Goal: Contribute content: Add original content to the website for others to see

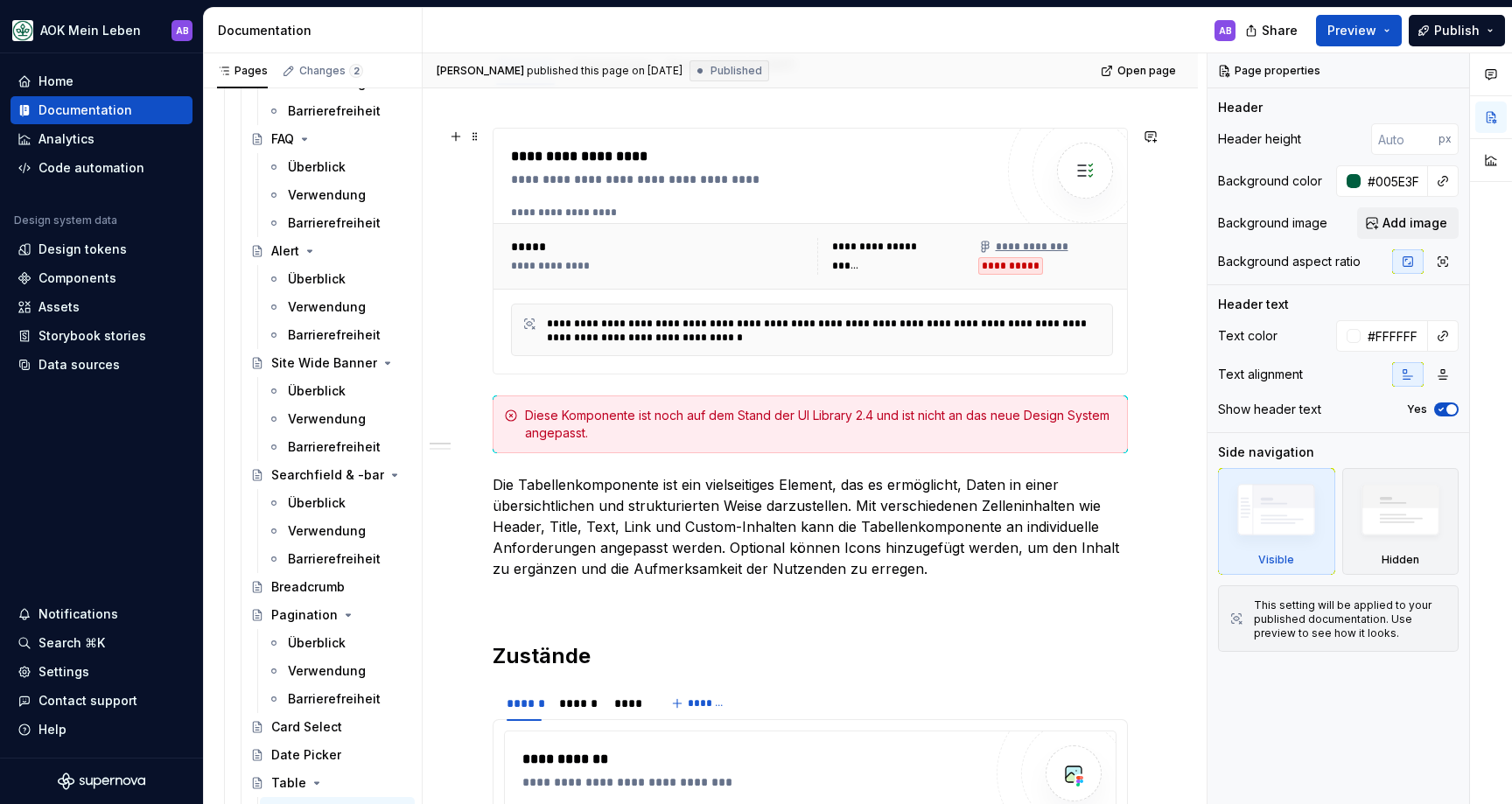
scroll to position [265, 0]
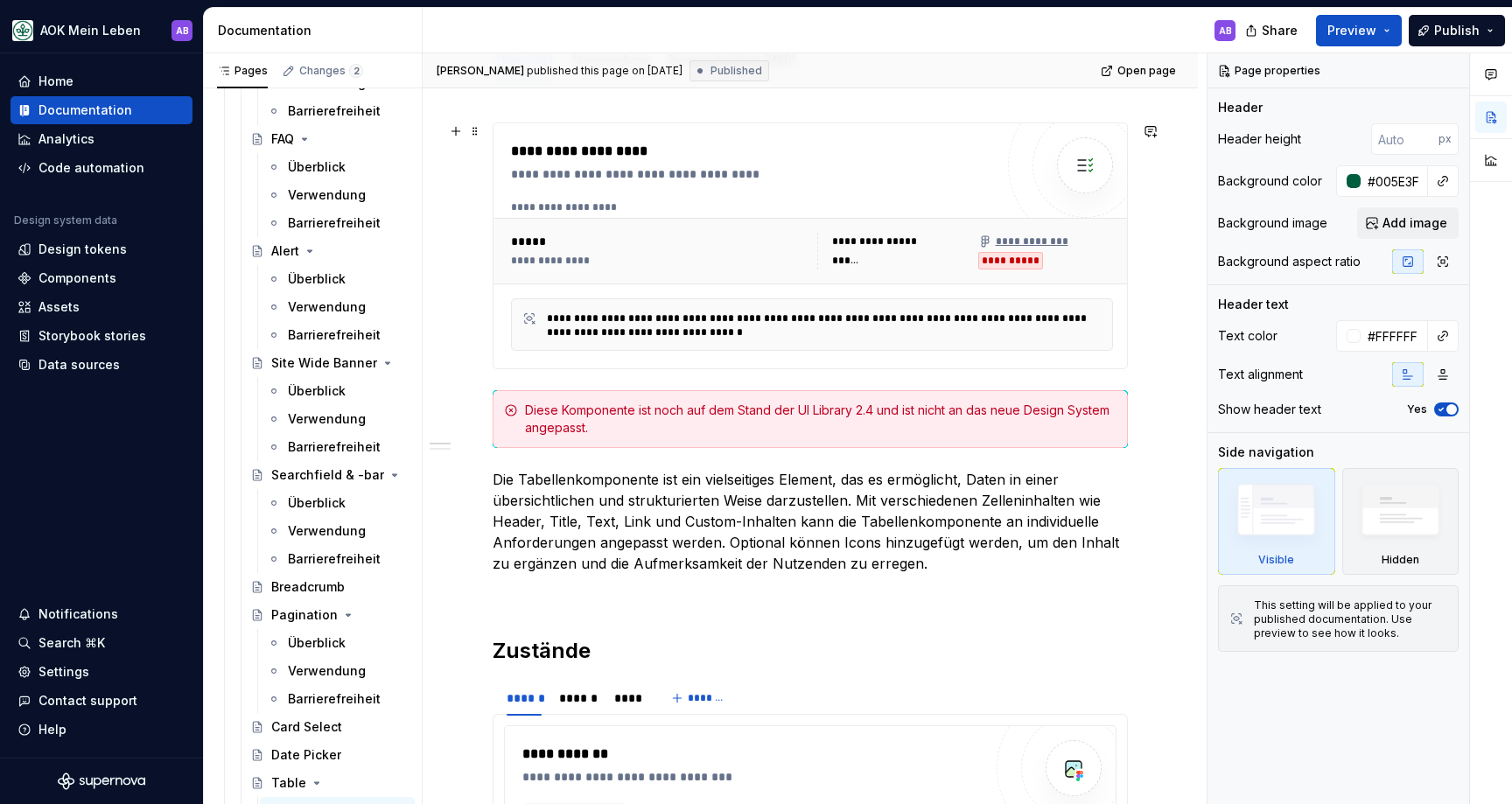
click at [863, 271] on div "**********" at bounding box center [811, 251] width 616 height 50
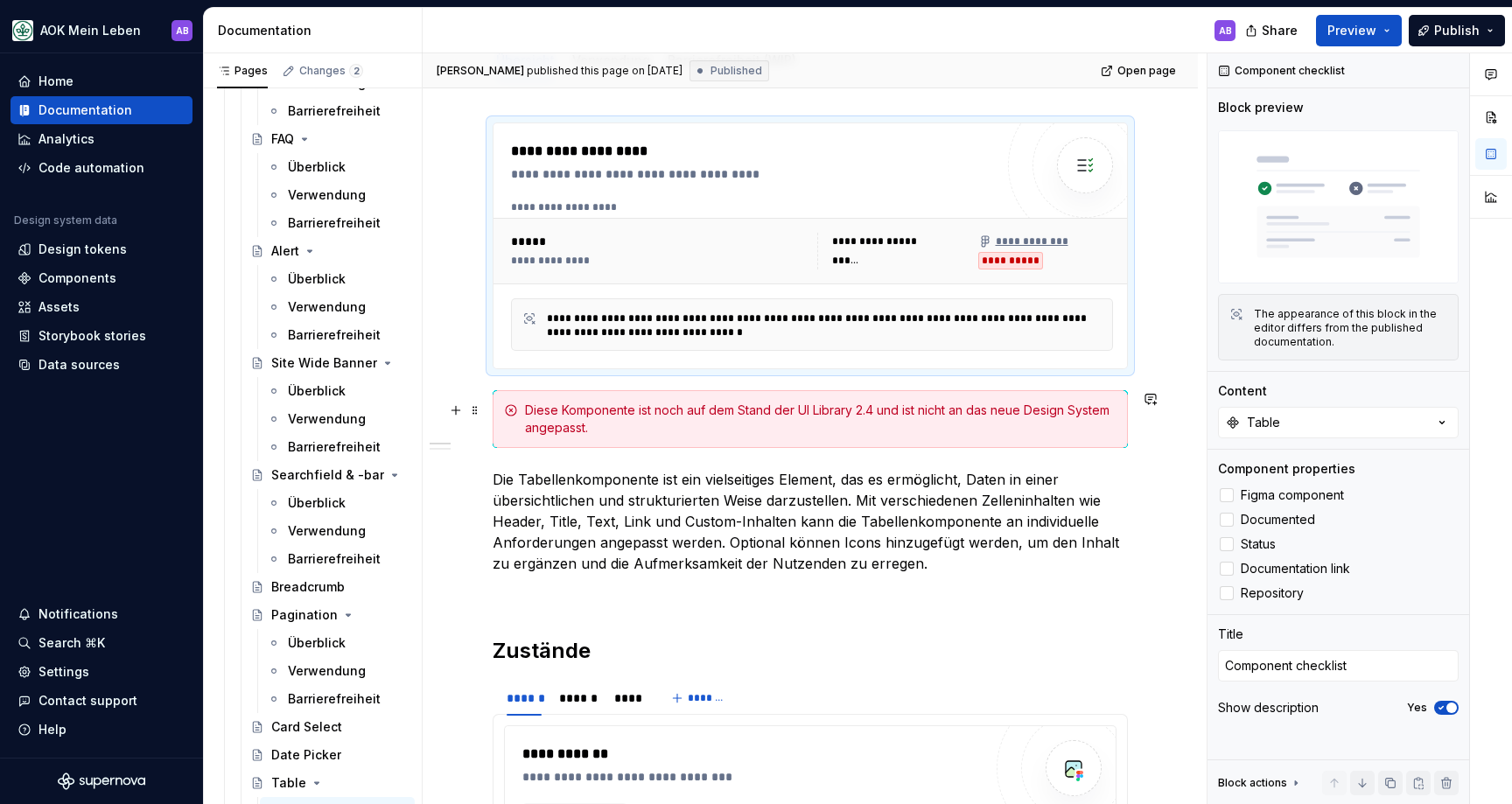
click at [714, 411] on div "Diese Komponente ist noch auf dem Stand der UI Library 2.4 und ist nicht an das…" at bounding box center [821, 420] width 591 height 35
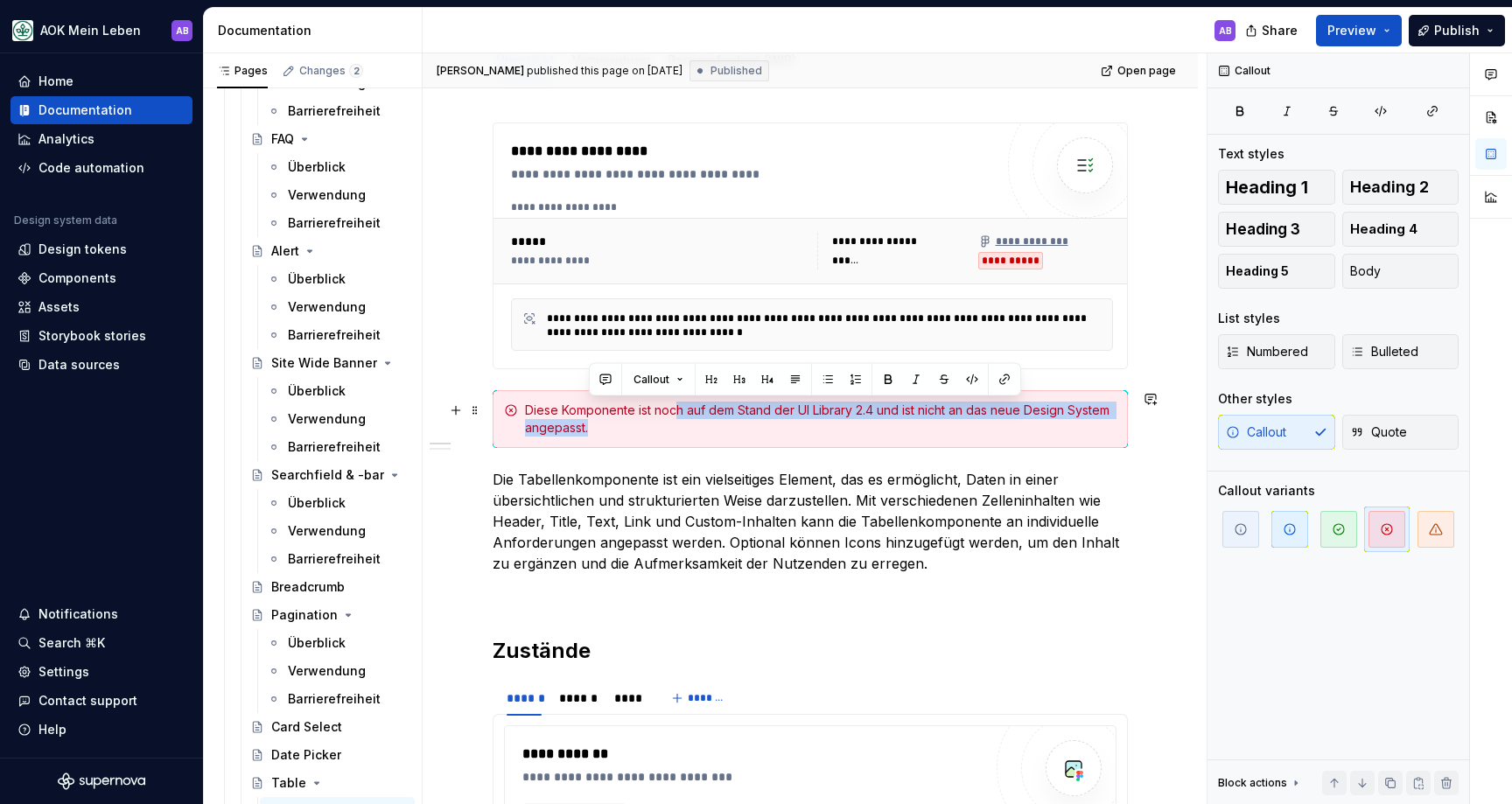
drag, startPoint x: 647, startPoint y: 424, endPoint x: 751, endPoint y: 435, distance: 104.6
click at [680, 402] on div "Diese Komponente ist noch auf dem Stand der UI Library 2.4 und ist nicht an das…" at bounding box center [821, 420] width 591 height 35
click at [1426, 526] on span "button" at bounding box center [1435, 529] width 36 height 36
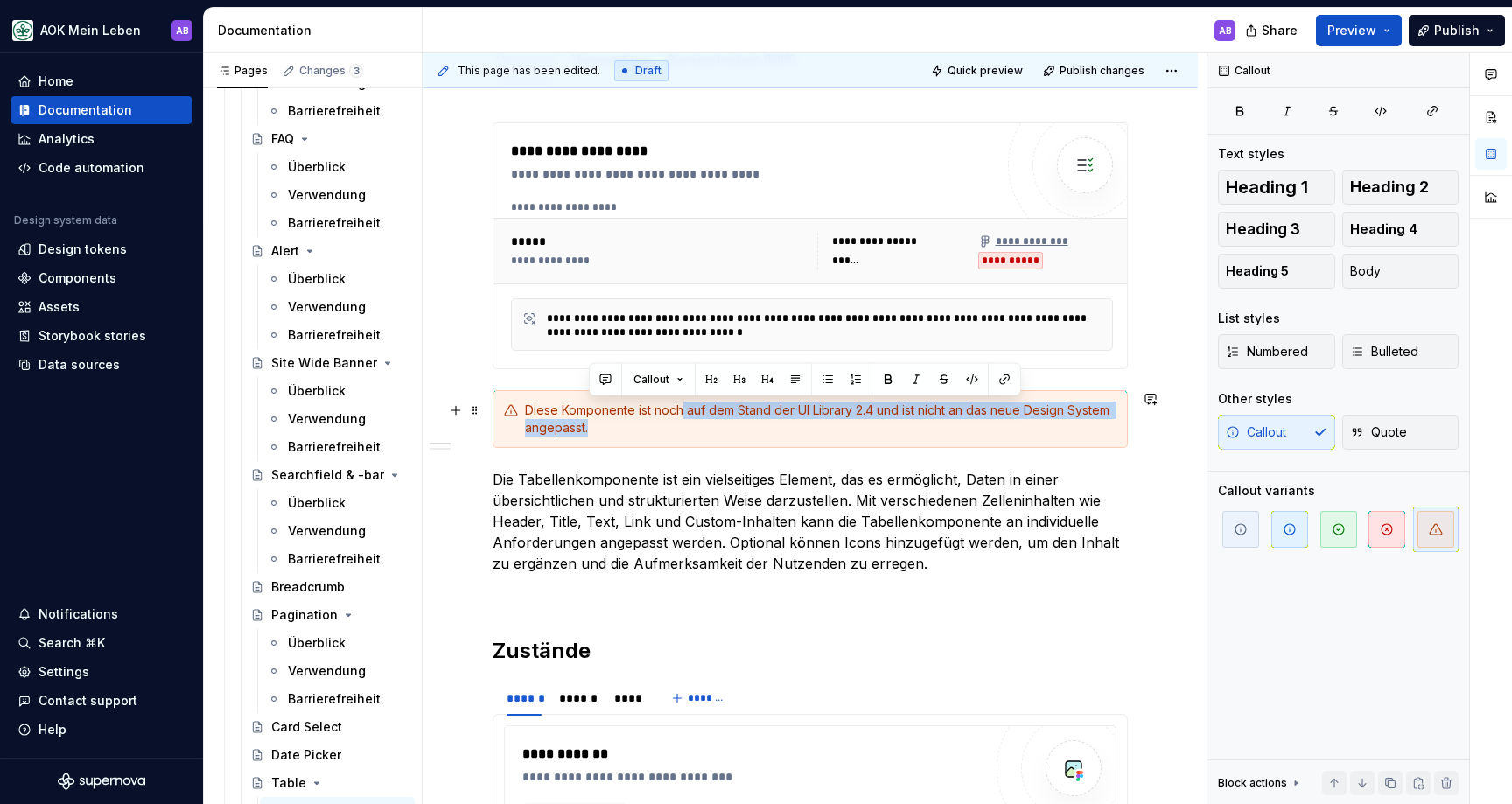
click at [735, 424] on div "Diese Komponente ist noch auf dem Stand der UI Library 2.4 und ist nicht an das…" at bounding box center [821, 420] width 591 height 35
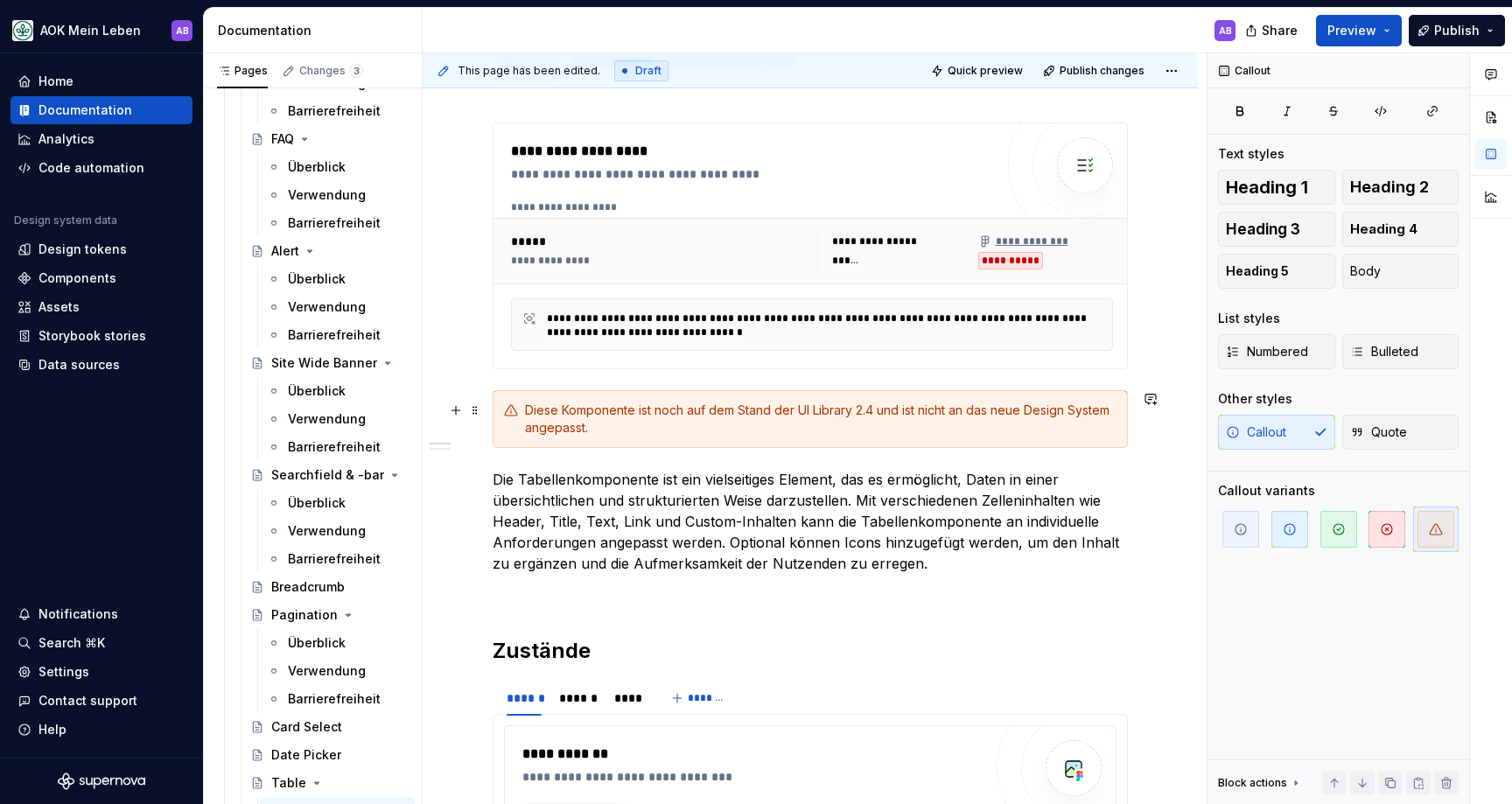
type textarea "*"
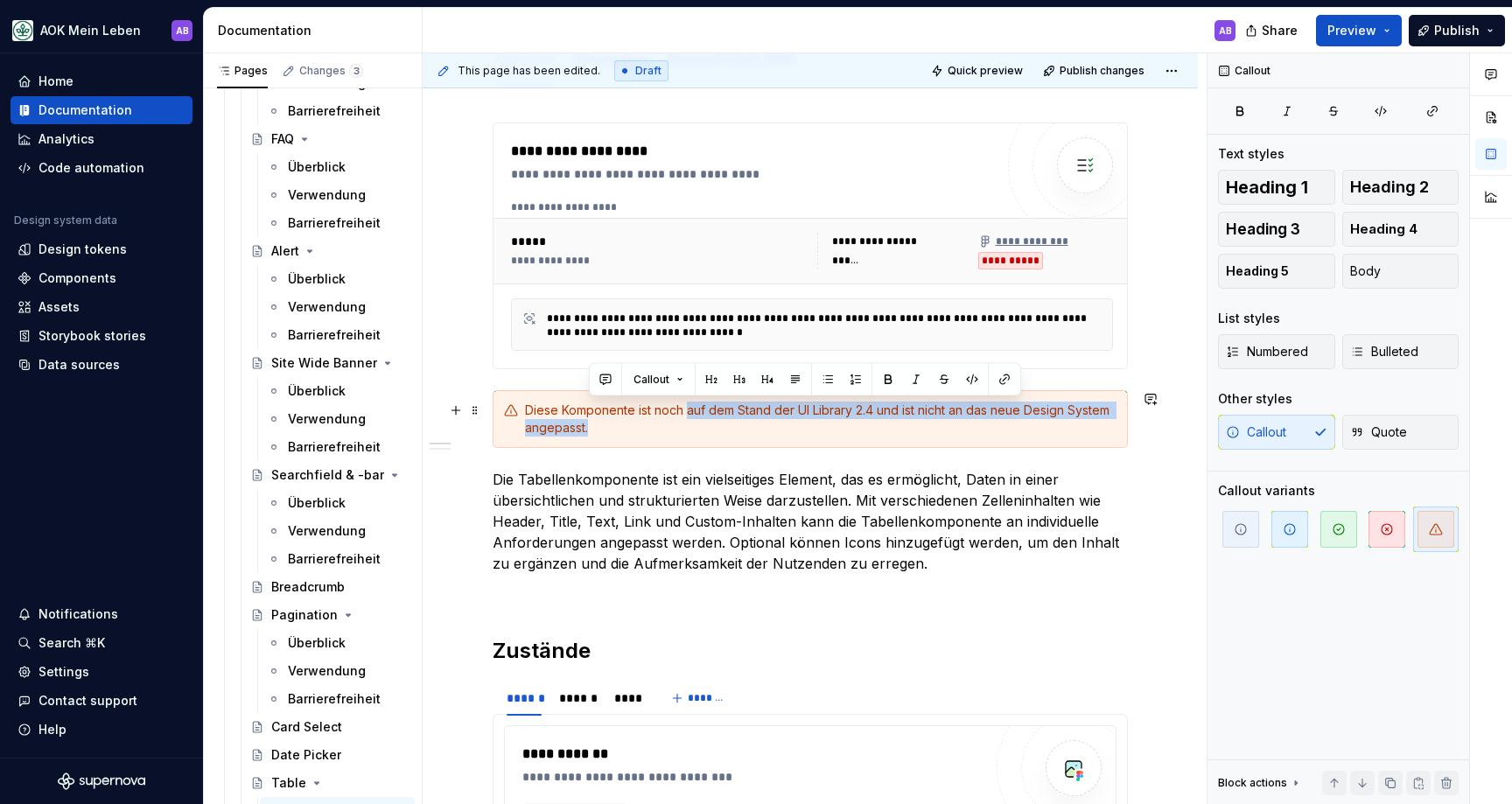
drag, startPoint x: 701, startPoint y: 432, endPoint x: 686, endPoint y: 404, distance: 31.8
click at [686, 404] on div "Diese Komponente ist noch auf dem Stand der UI Library 2.4 und ist nicht an das…" at bounding box center [821, 420] width 591 height 35
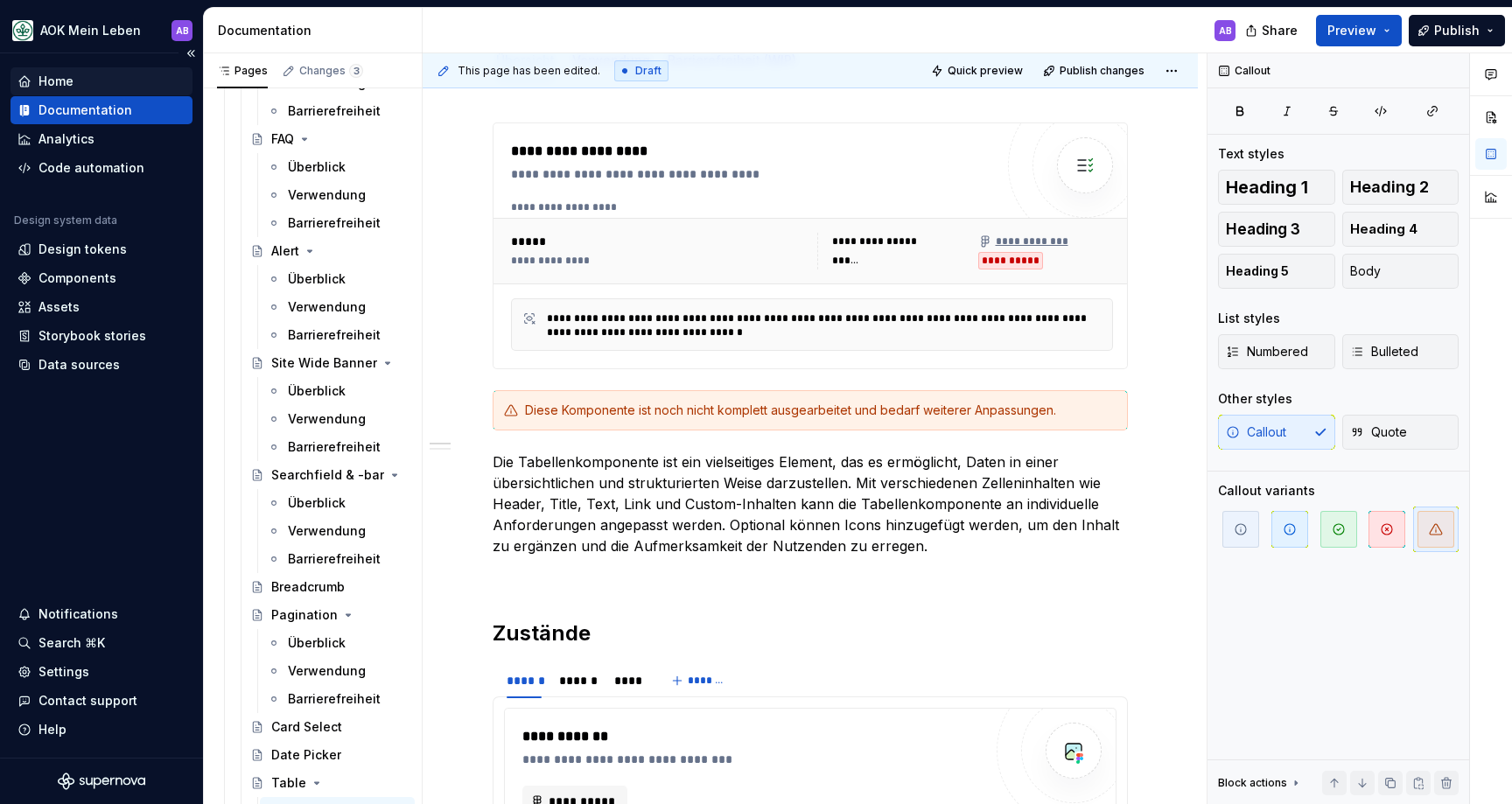
click at [81, 90] on div "Home" at bounding box center [102, 81] width 168 height 18
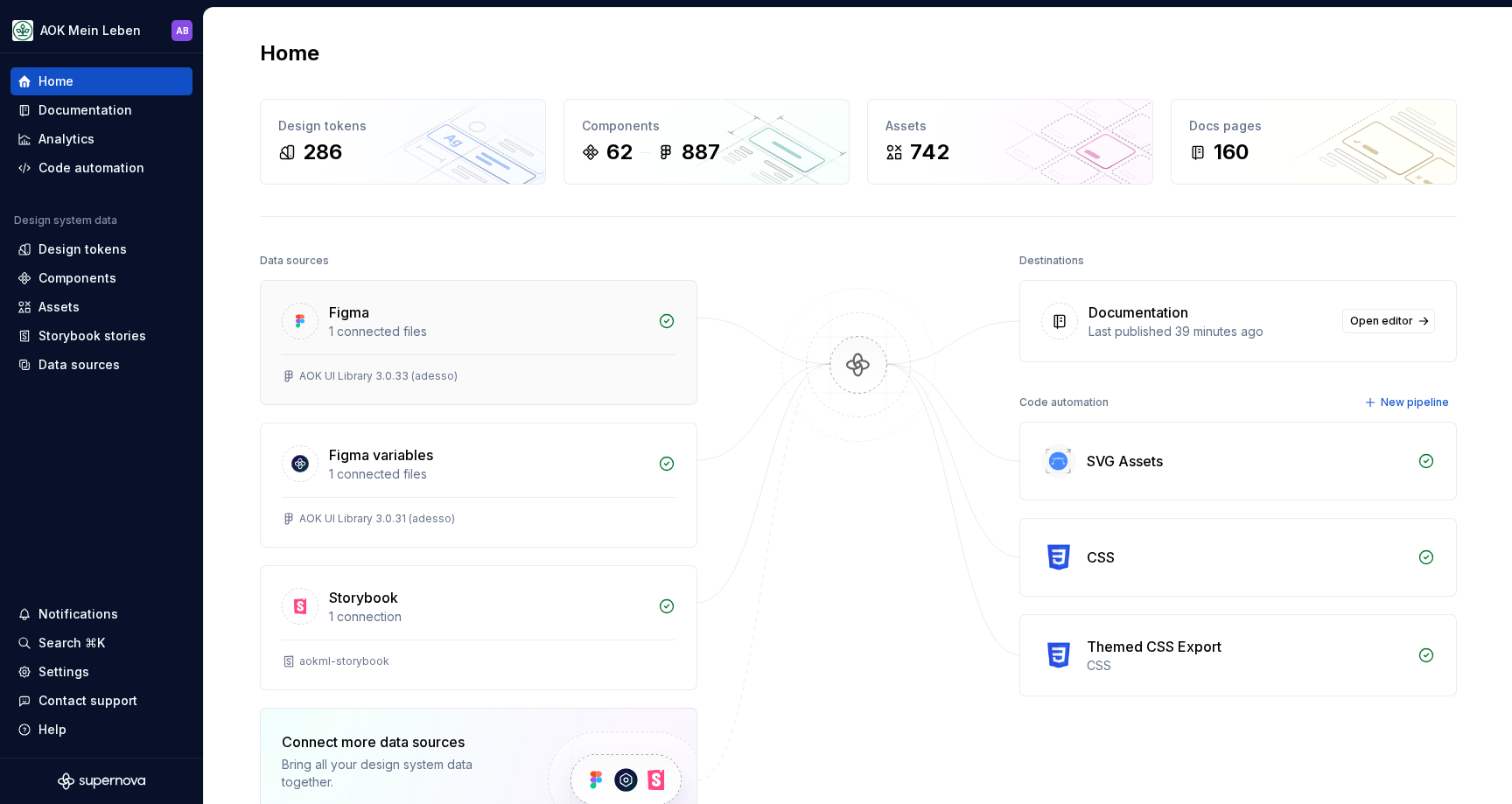
click at [525, 326] on div "1 connected files" at bounding box center [488, 331] width 318 height 18
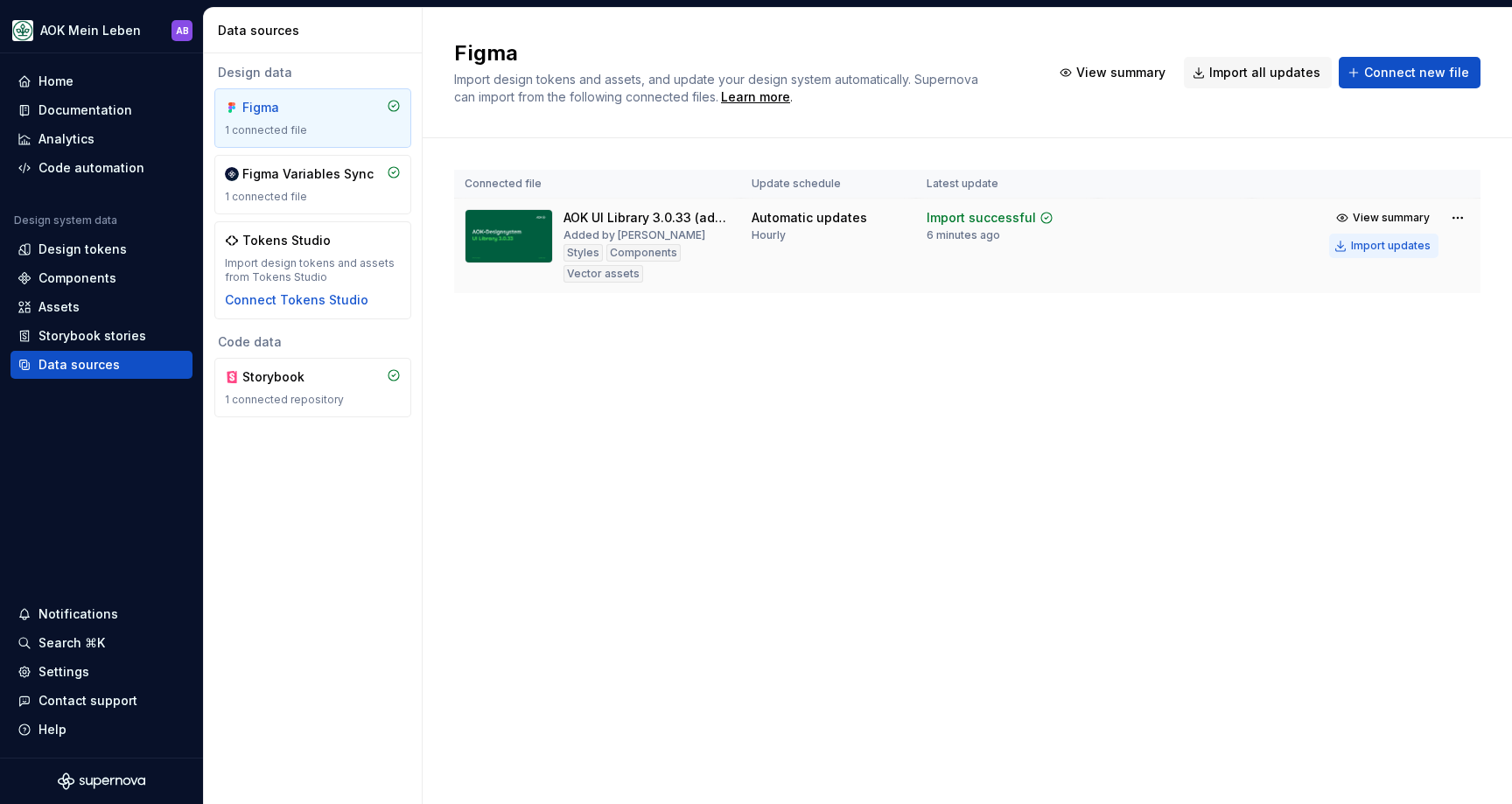
click at [1416, 244] on div "Import updates" at bounding box center [1390, 245] width 79 height 14
click at [49, 270] on div "Components" at bounding box center [76, 278] width 77 height 18
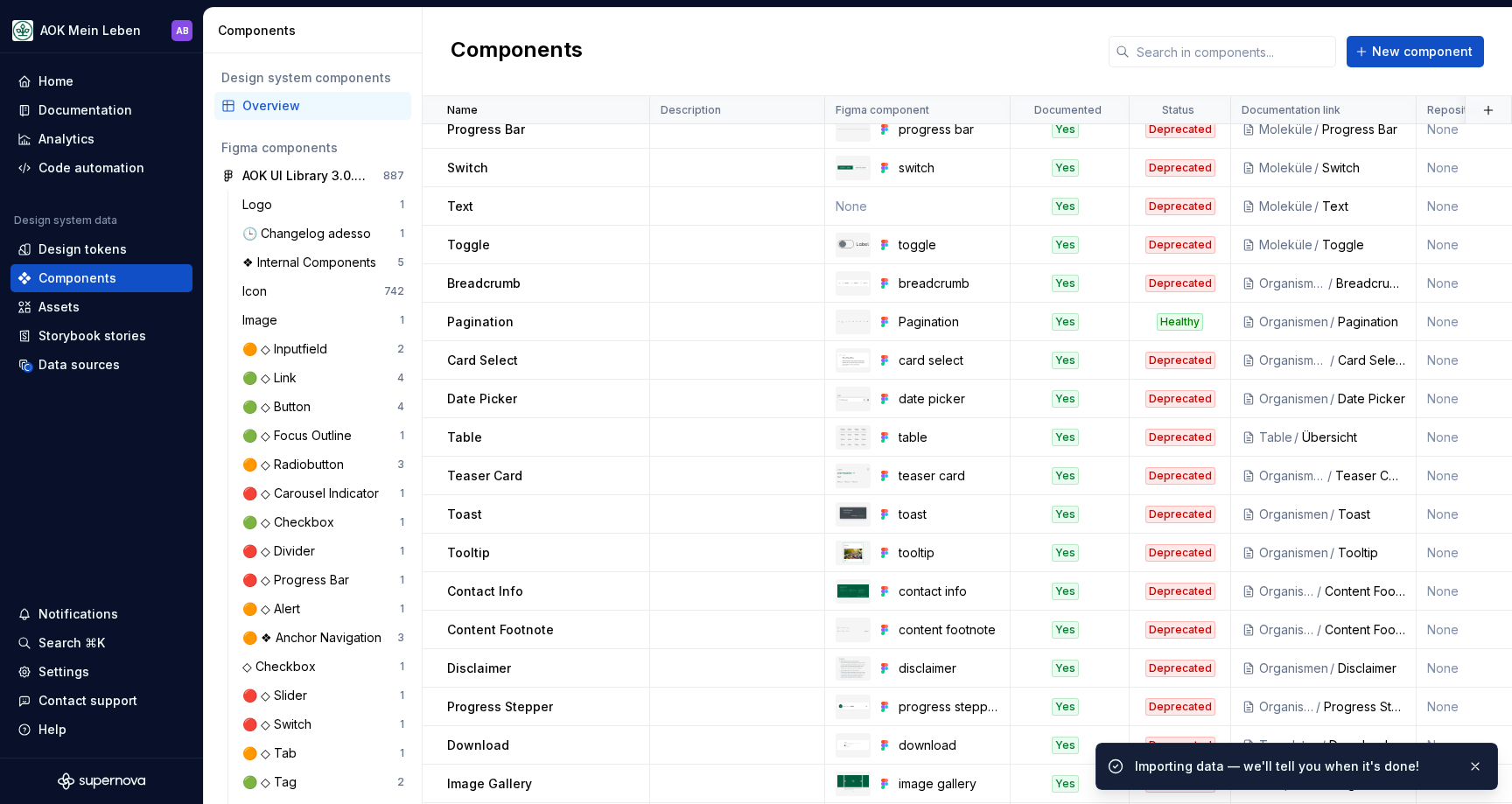
scroll to position [1707, 0]
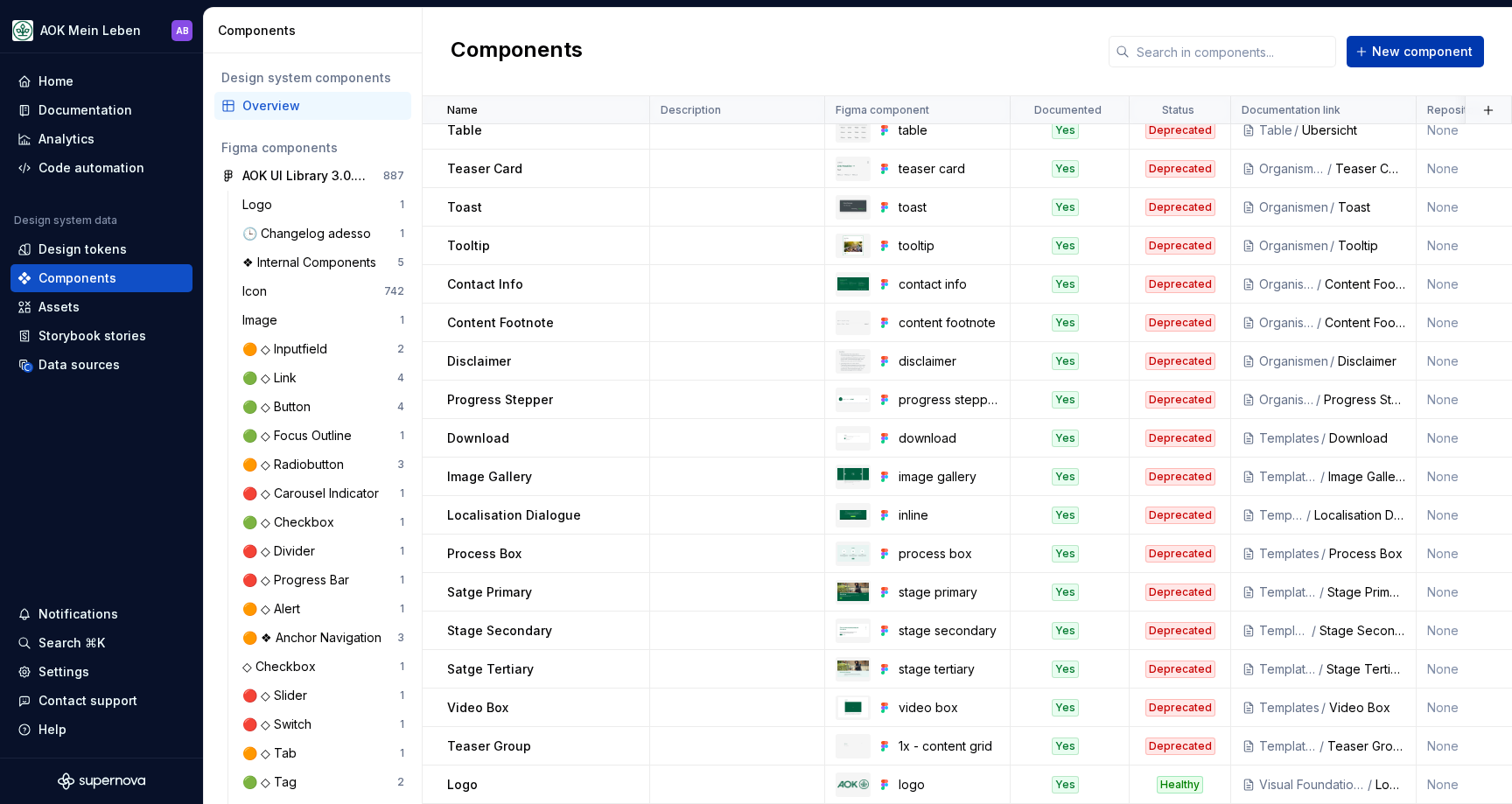
click at [1406, 43] on span "New component" at bounding box center [1422, 51] width 101 height 18
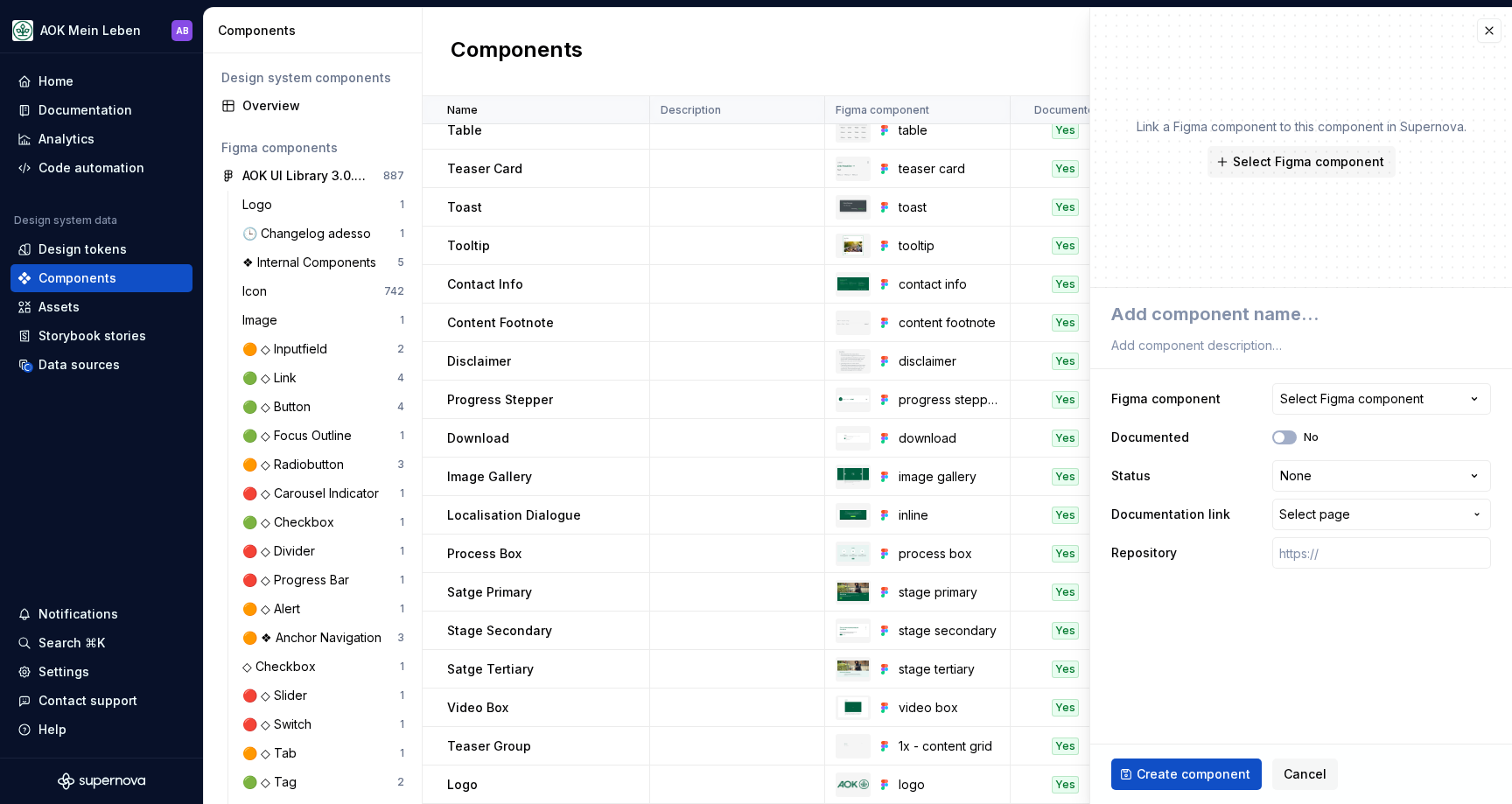
type textarea "*"
type textarea "T"
type textarea "*"
type textarea "Ta"
type textarea "*"
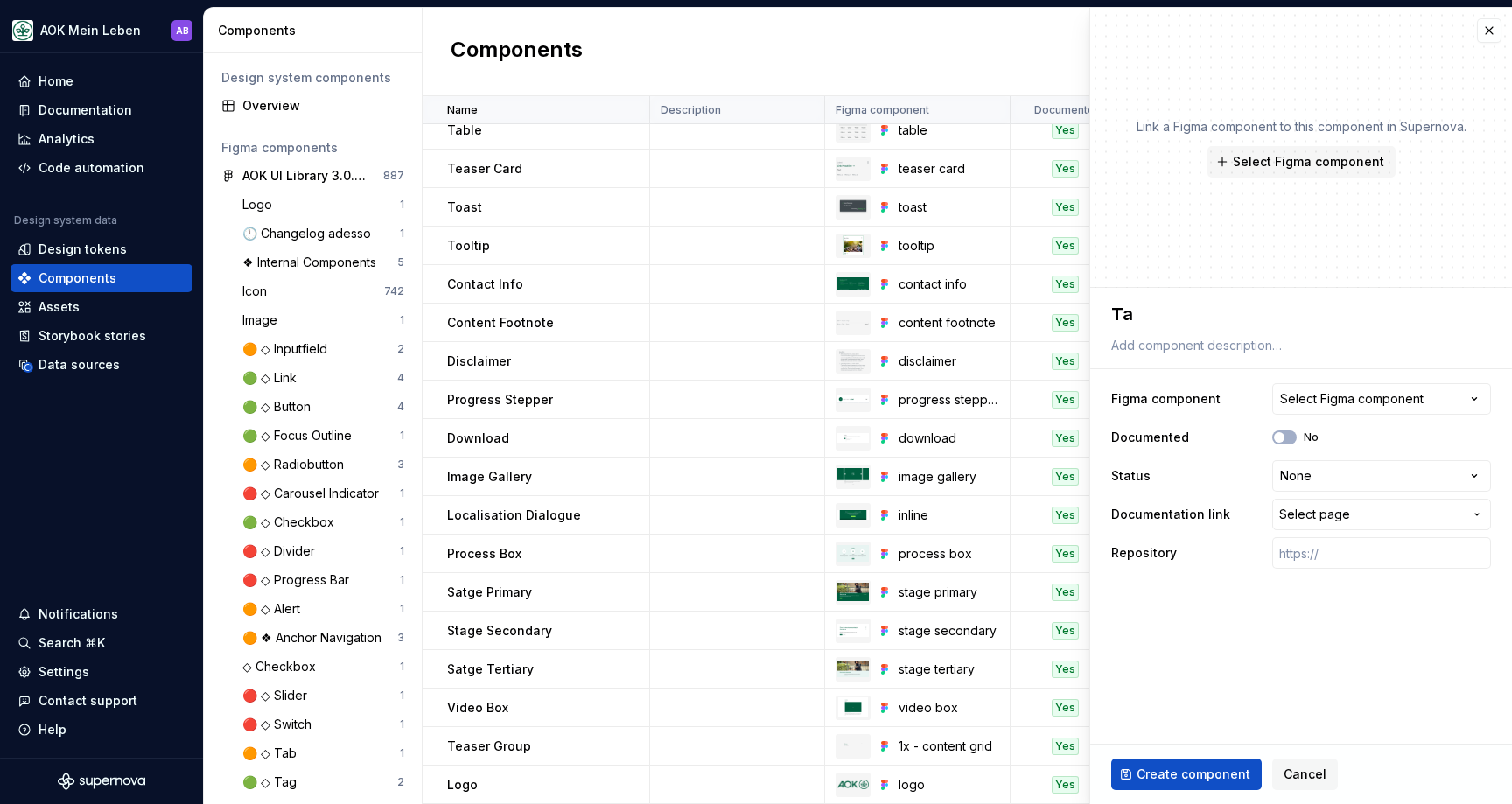
type textarea "Tab"
type textarea "*"
type textarea "Tabl"
type textarea "*"
type textarea "Table"
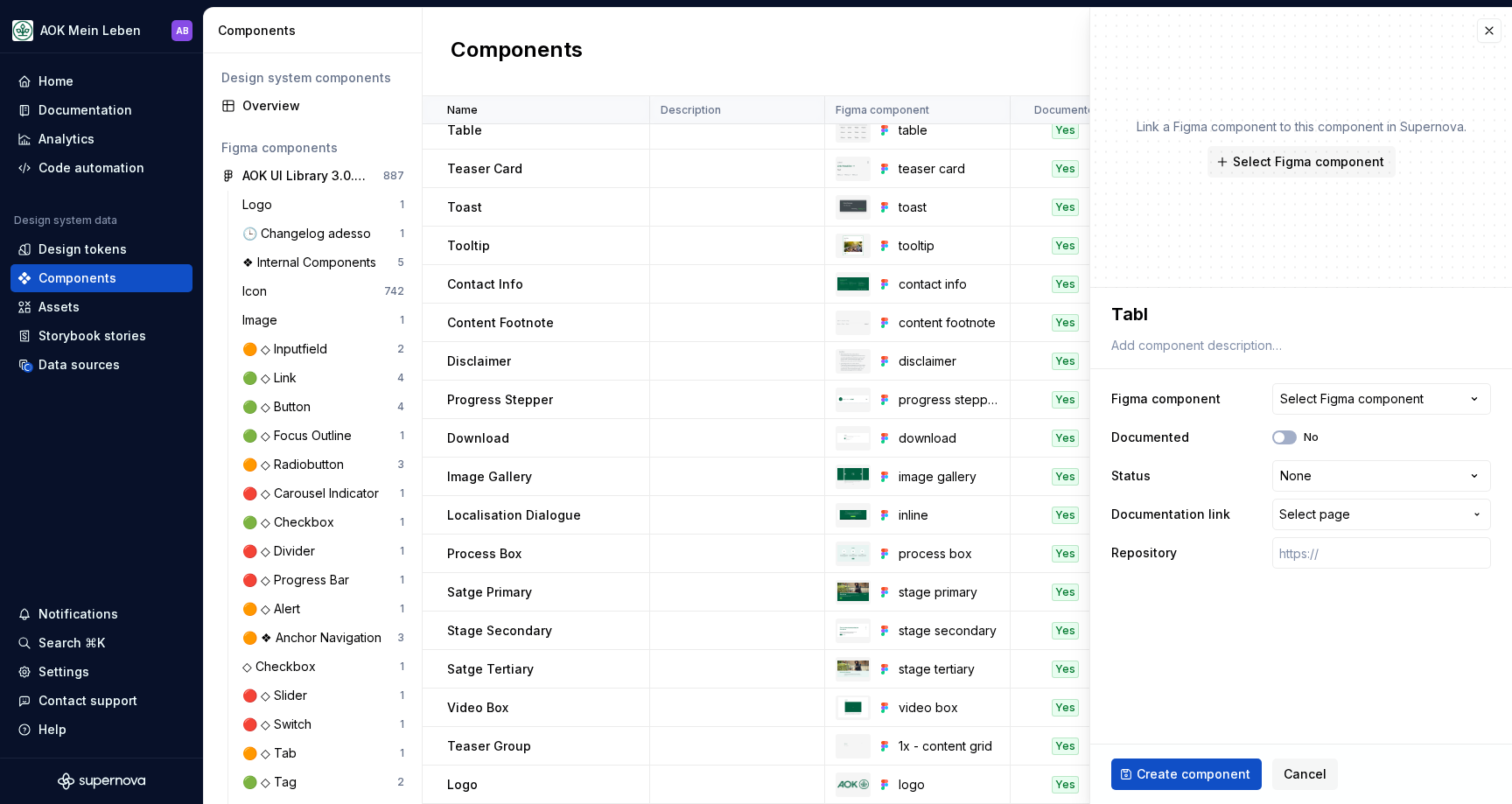
type textarea "*"
type textarea "Table"
click at [1327, 397] on div "Select Figma component" at bounding box center [1352, 398] width 144 height 18
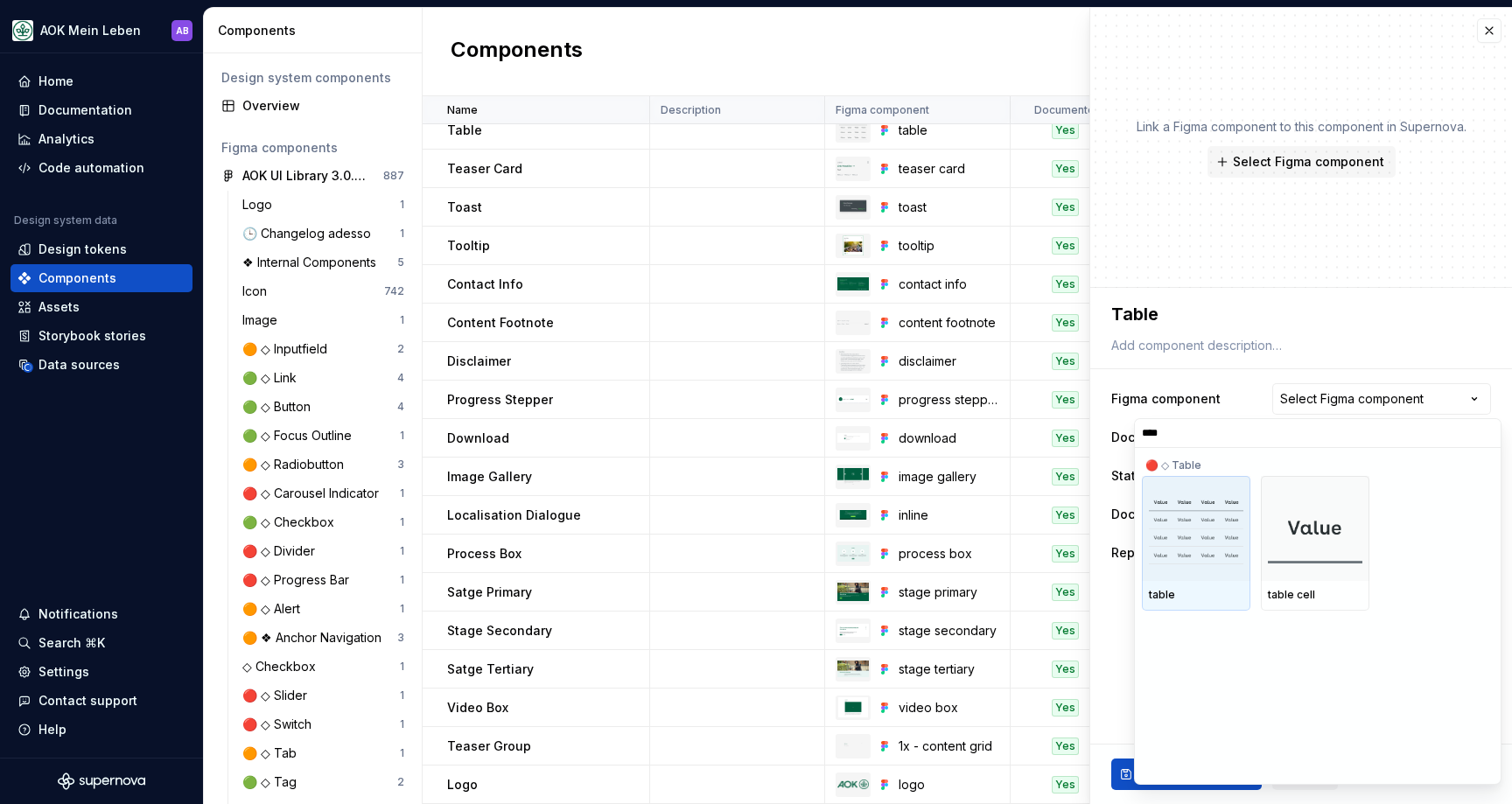
type input "*****"
click at [1215, 526] on img at bounding box center [1196, 529] width 94 height 71
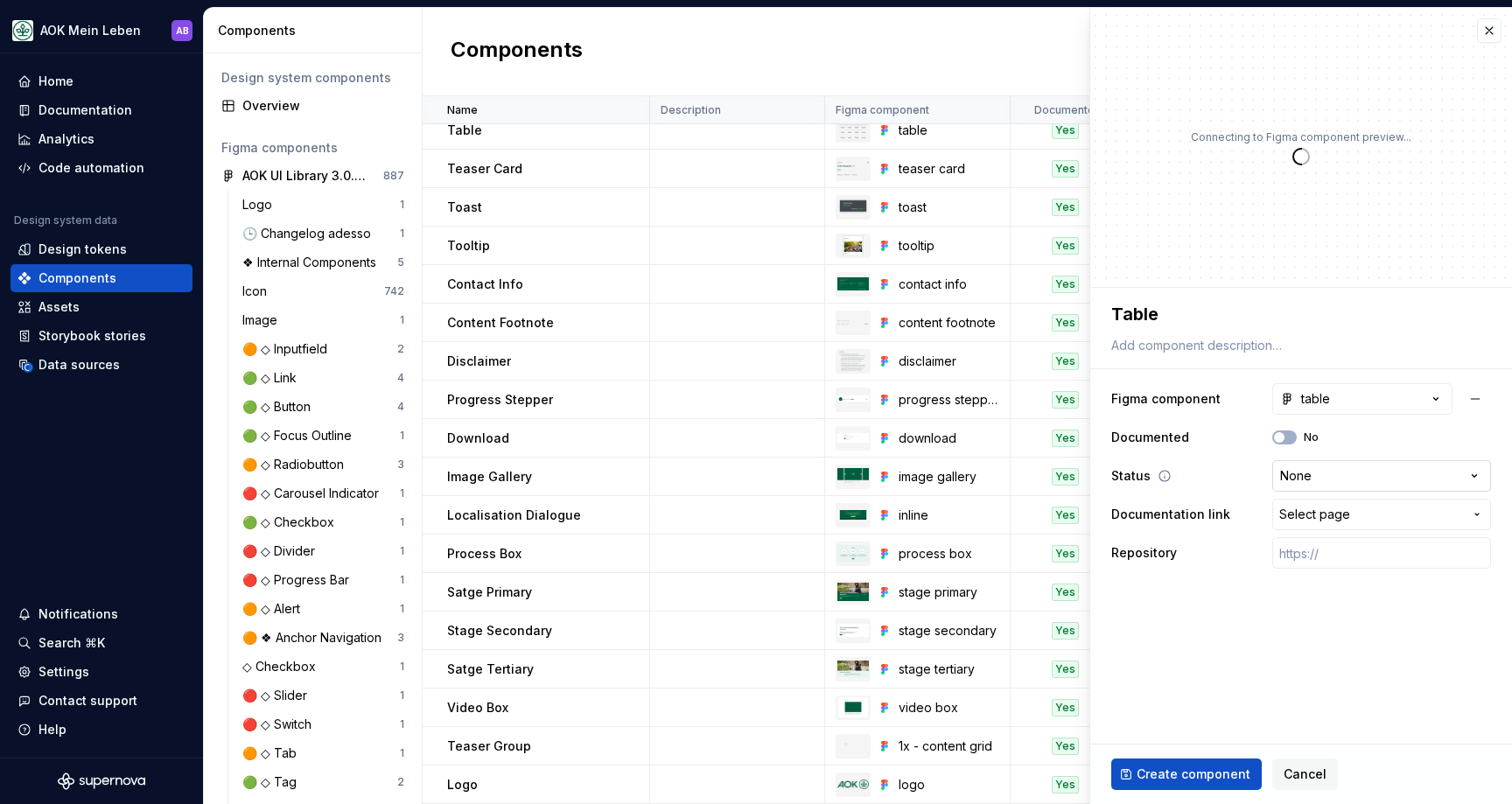
click at [1314, 479] on html "AOK Mein Leben AB Home Documentation Analytics Code automation Design system da…" at bounding box center [756, 402] width 1512 height 804
type textarea "*"
select select "**********"
click at [1283, 438] on span "button" at bounding box center [1279, 437] width 10 height 10
click at [1284, 439] on span "button" at bounding box center [1289, 437] width 10 height 10
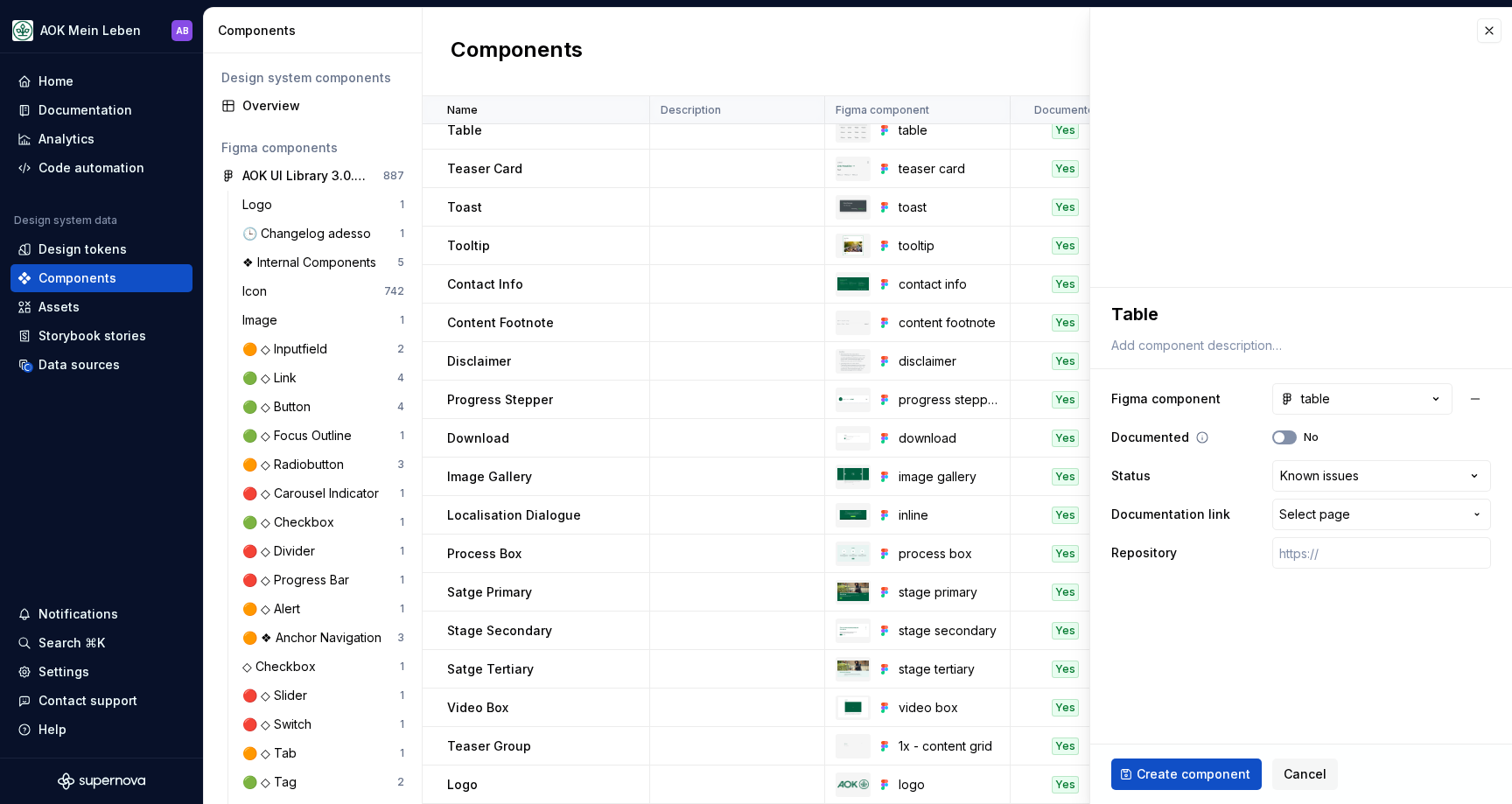
click at [1284, 439] on icon "button" at bounding box center [1279, 437] width 14 height 10
type textarea "*"
click at [1311, 503] on button "Select page" at bounding box center [1381, 515] width 218 height 32
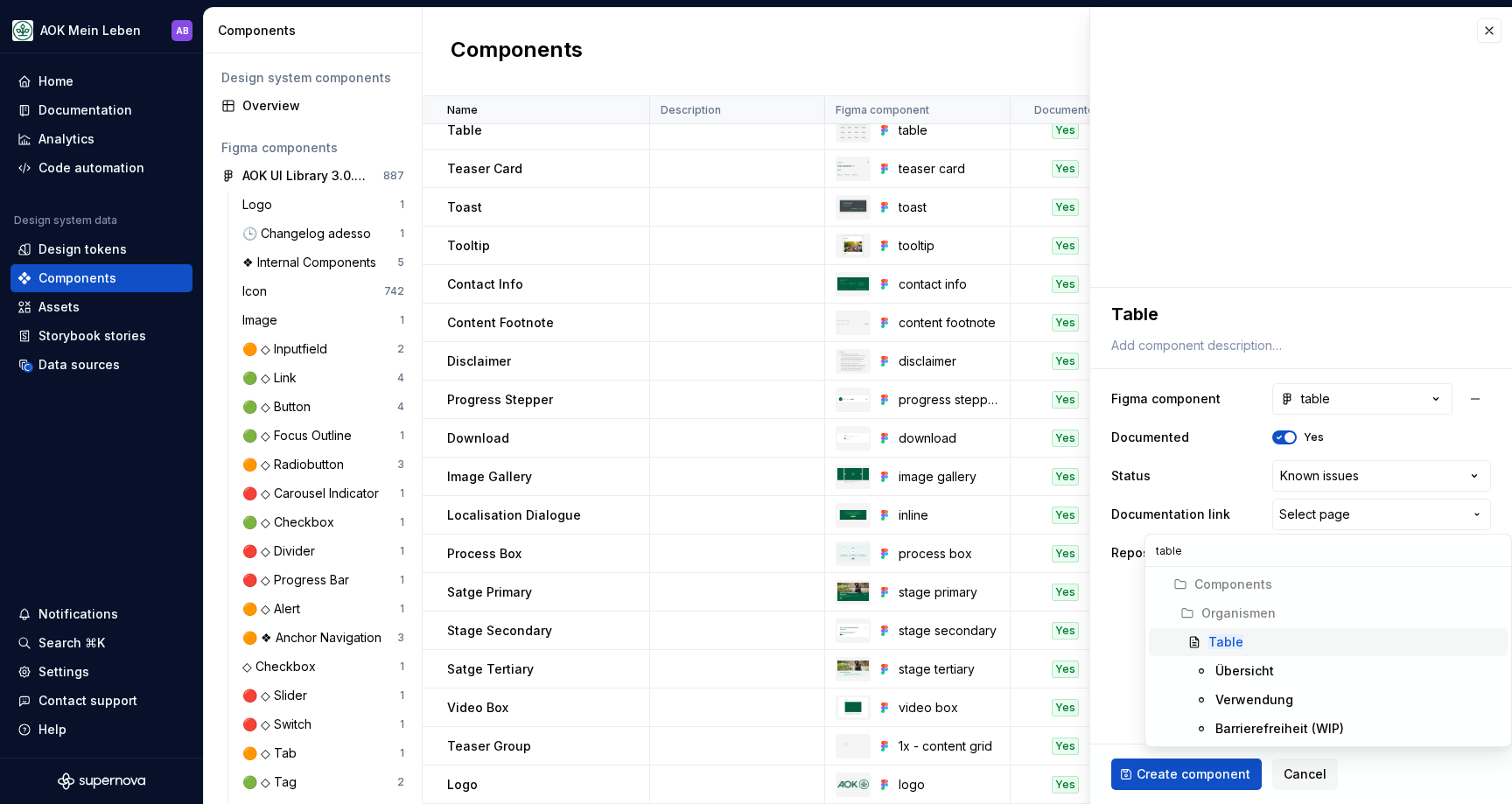
type input "table"
click at [1253, 631] on span "Table" at bounding box center [1328, 642] width 359 height 28
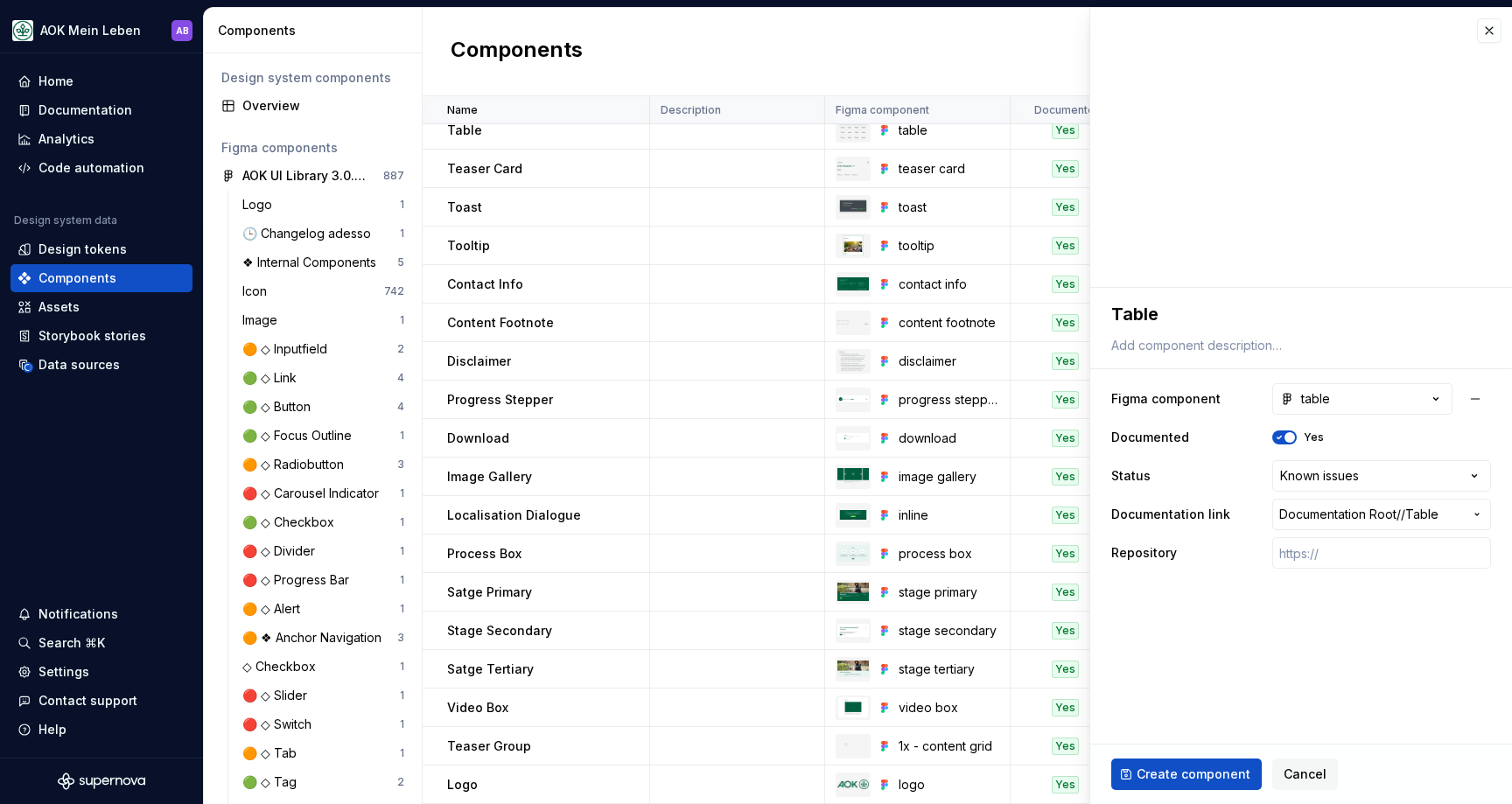
click at [1255, 599] on fieldset "**********" at bounding box center [1301, 546] width 422 height 516
click at [1325, 555] on input "text" at bounding box center [1381, 553] width 218 height 32
click at [1289, 603] on fieldset "**********" at bounding box center [1301, 546] width 422 height 516
click at [1215, 766] on span "Create component" at bounding box center [1193, 774] width 114 height 18
type textarea "*"
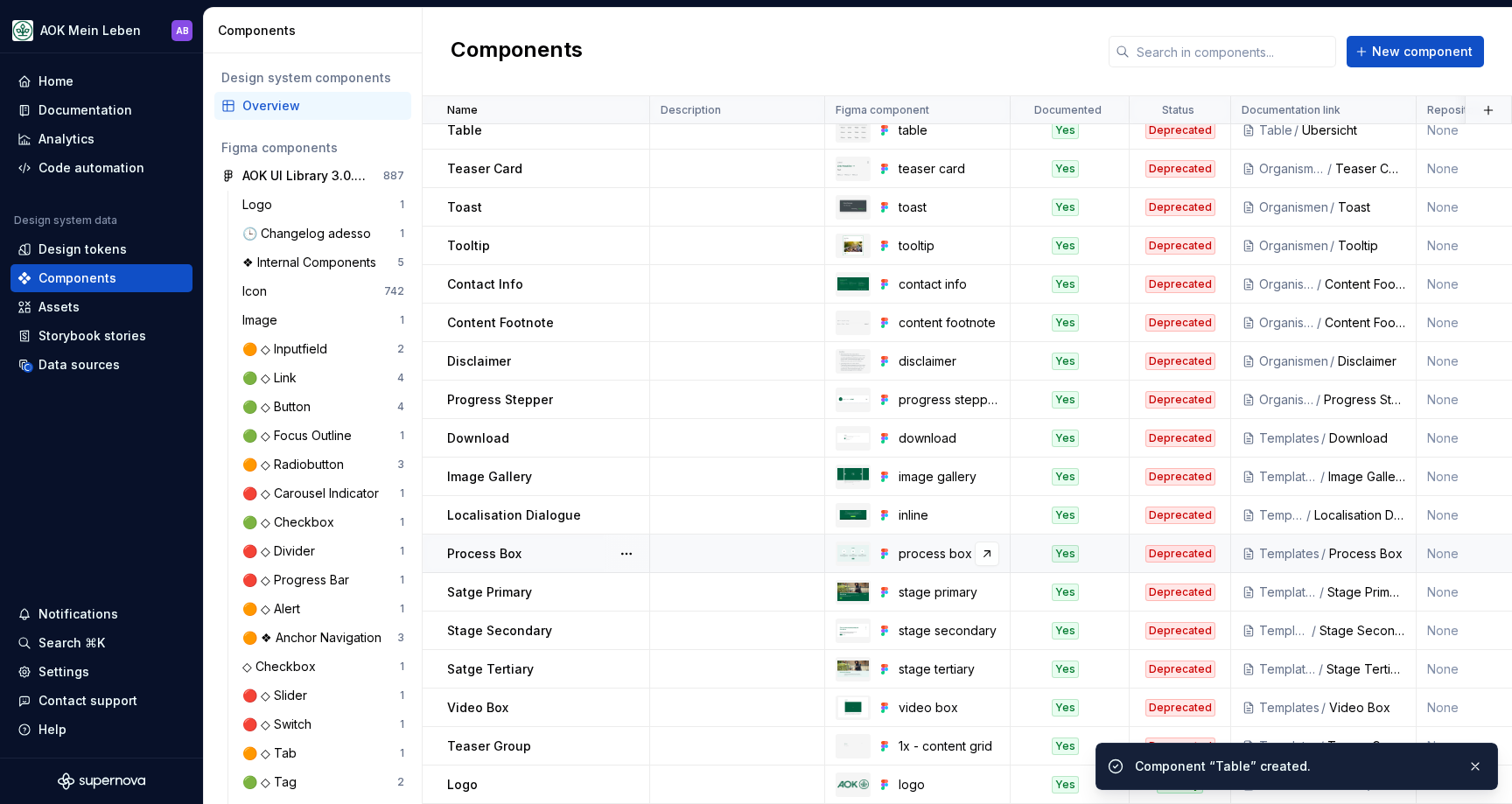
scroll to position [1745, 0]
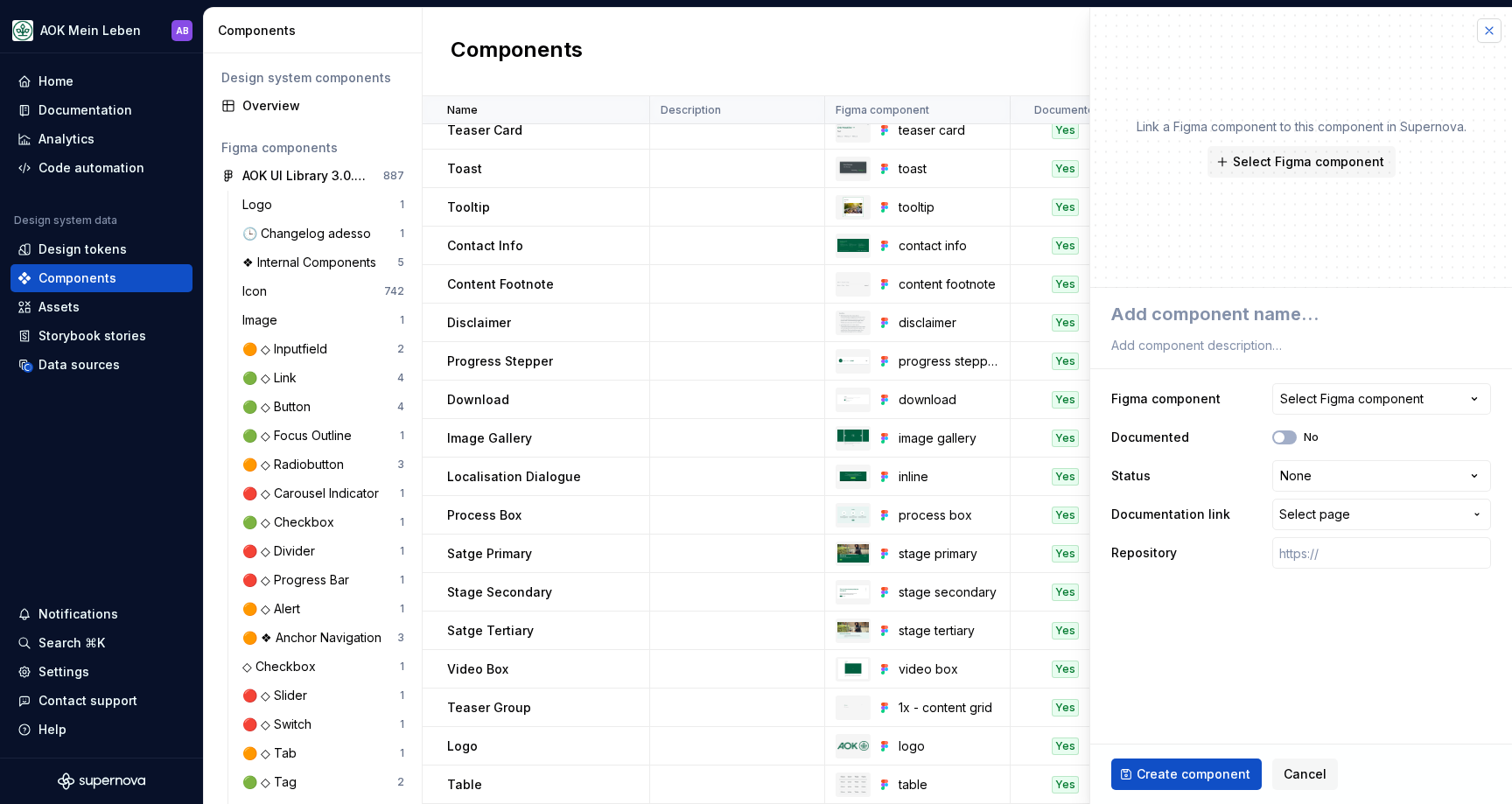
click at [1485, 28] on button "button" at bounding box center [1489, 31] width 24 height 24
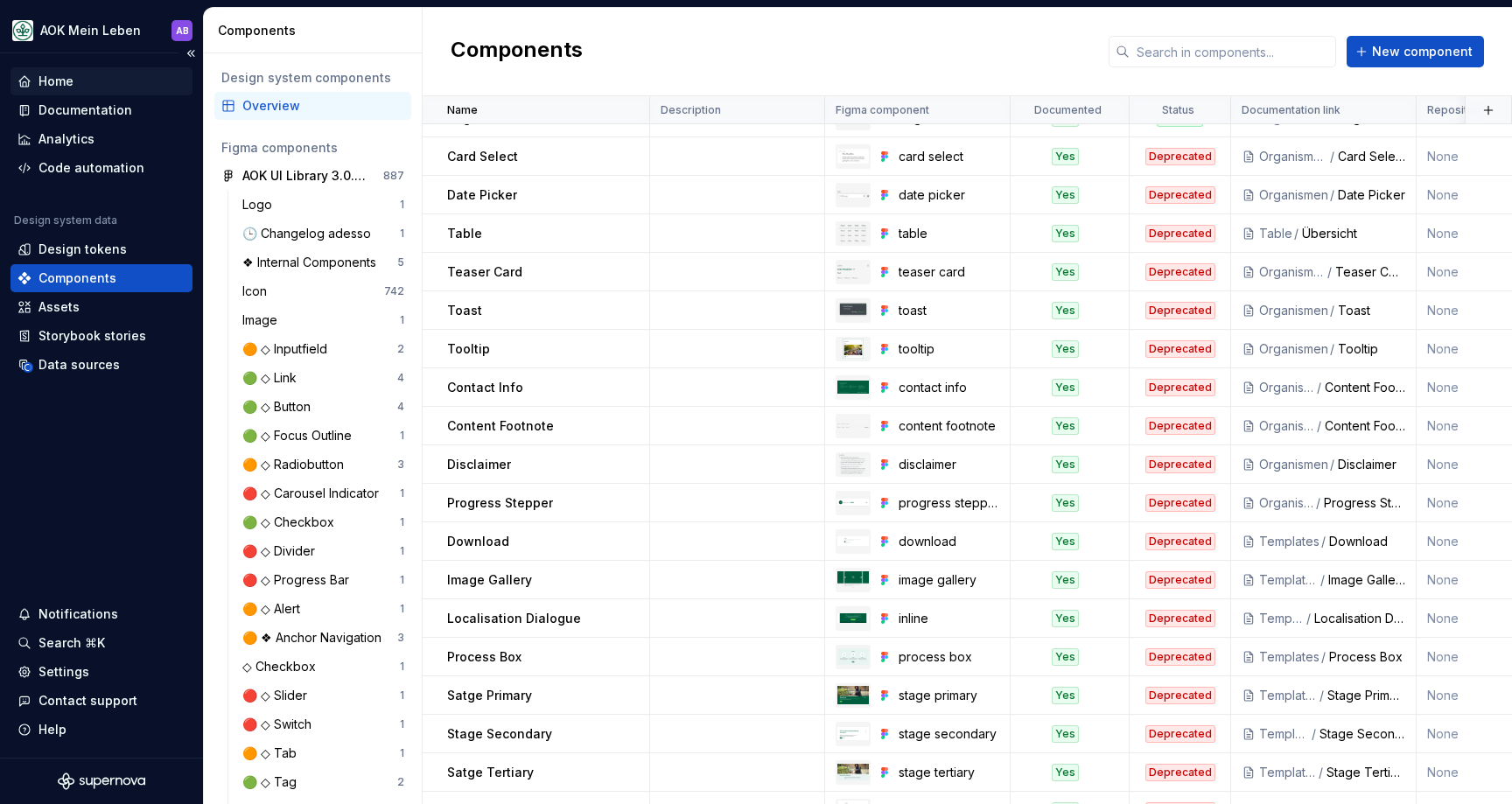
click at [63, 85] on div "Home" at bounding box center [56, 81] width 35 height 18
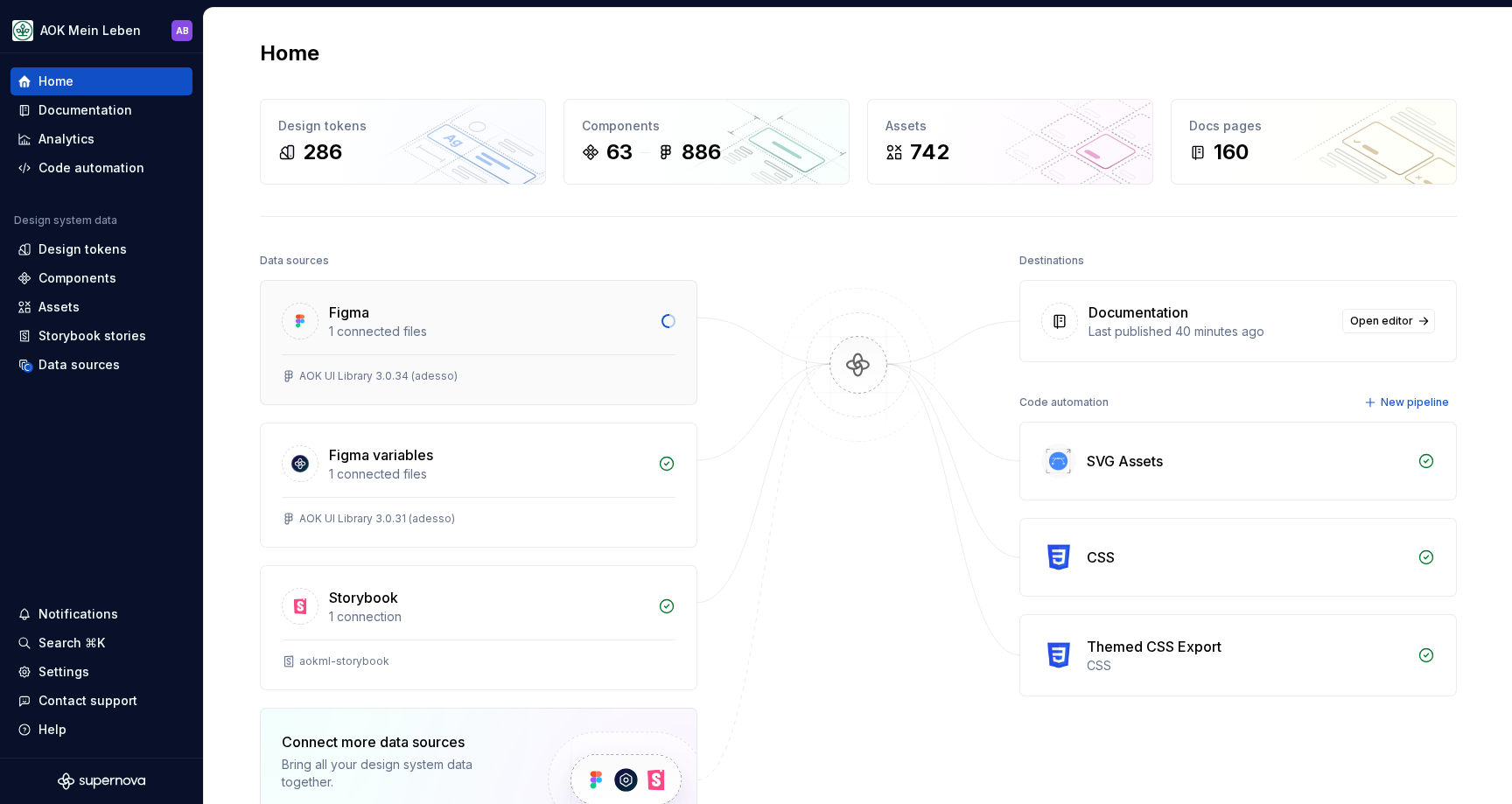
click at [448, 314] on div "Figma" at bounding box center [490, 312] width 322 height 21
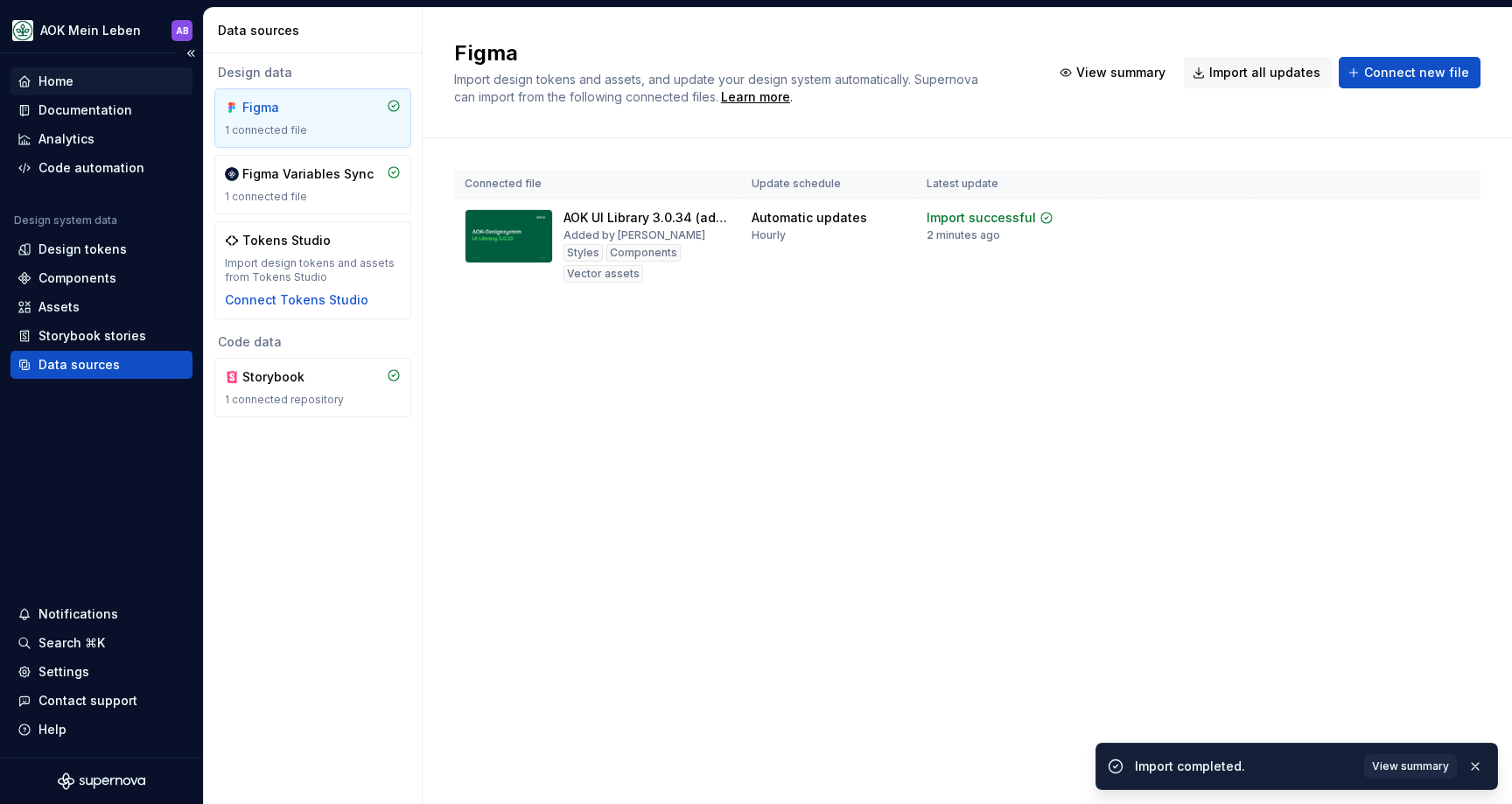
click at [58, 91] on div "Home" at bounding box center [101, 81] width 182 height 28
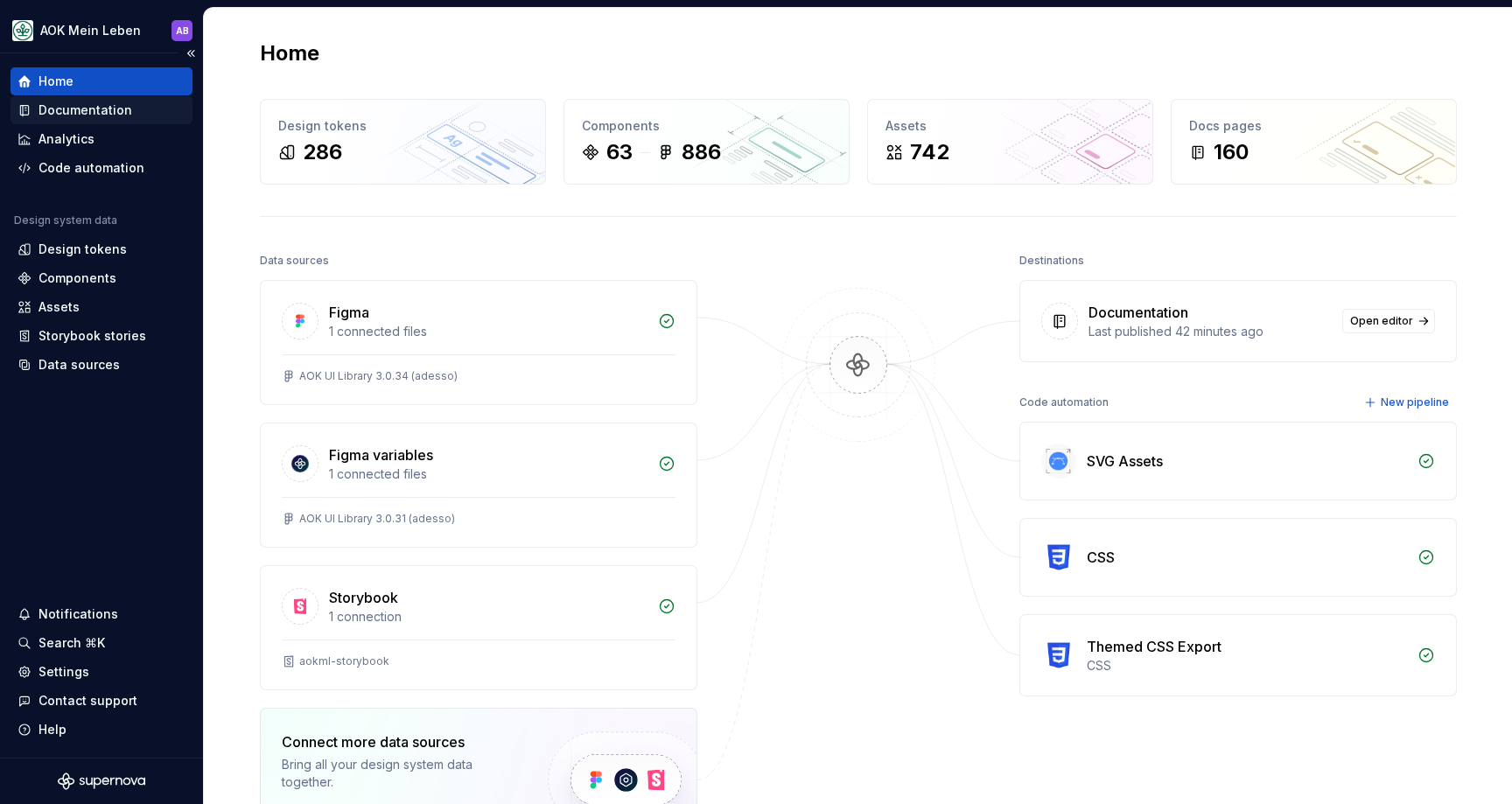
click at [62, 119] on div "Documentation" at bounding box center [101, 110] width 182 height 28
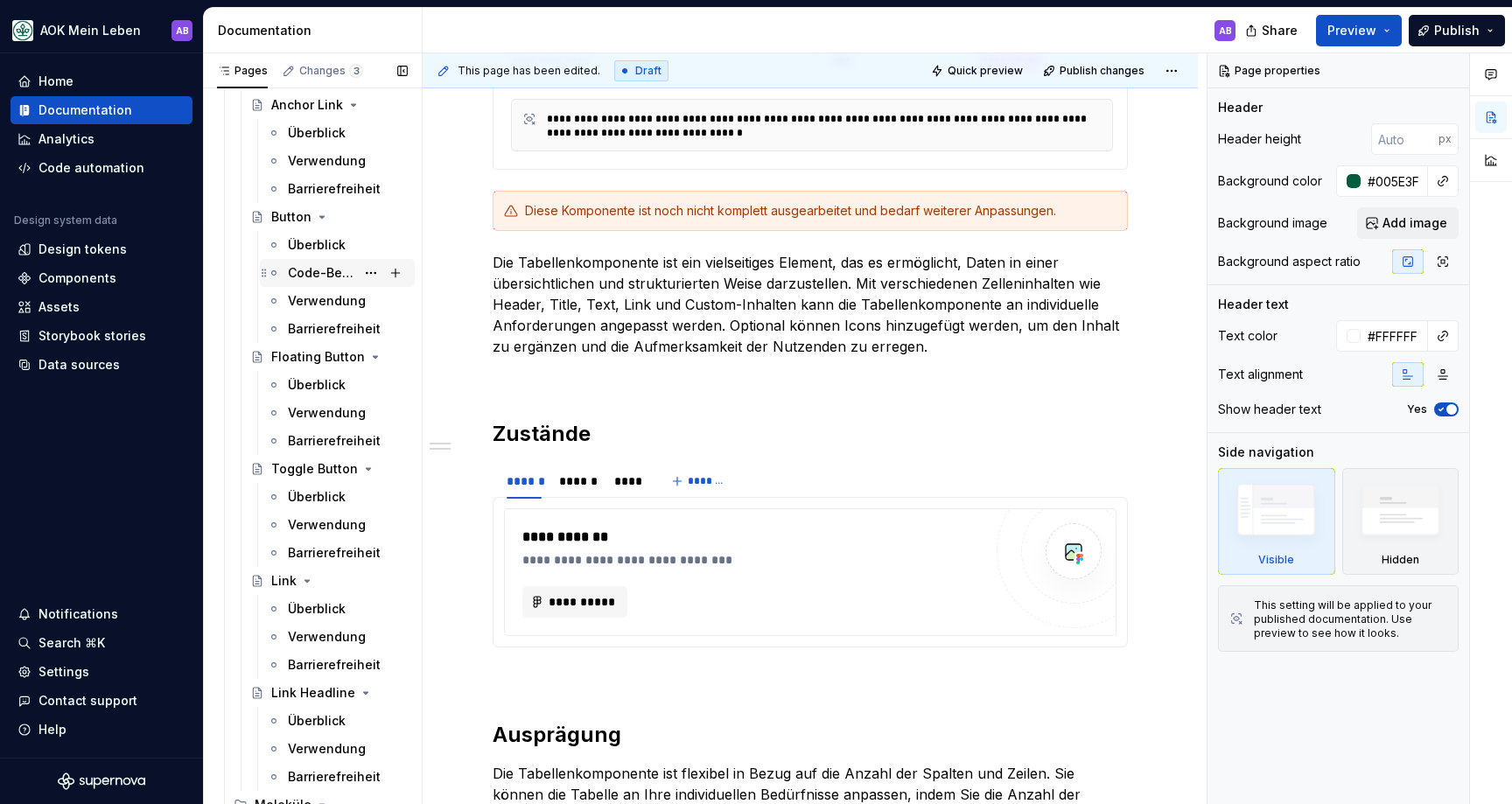
scroll to position [1518, 0]
click at [275, 219] on div "Button" at bounding box center [291, 218] width 40 height 18
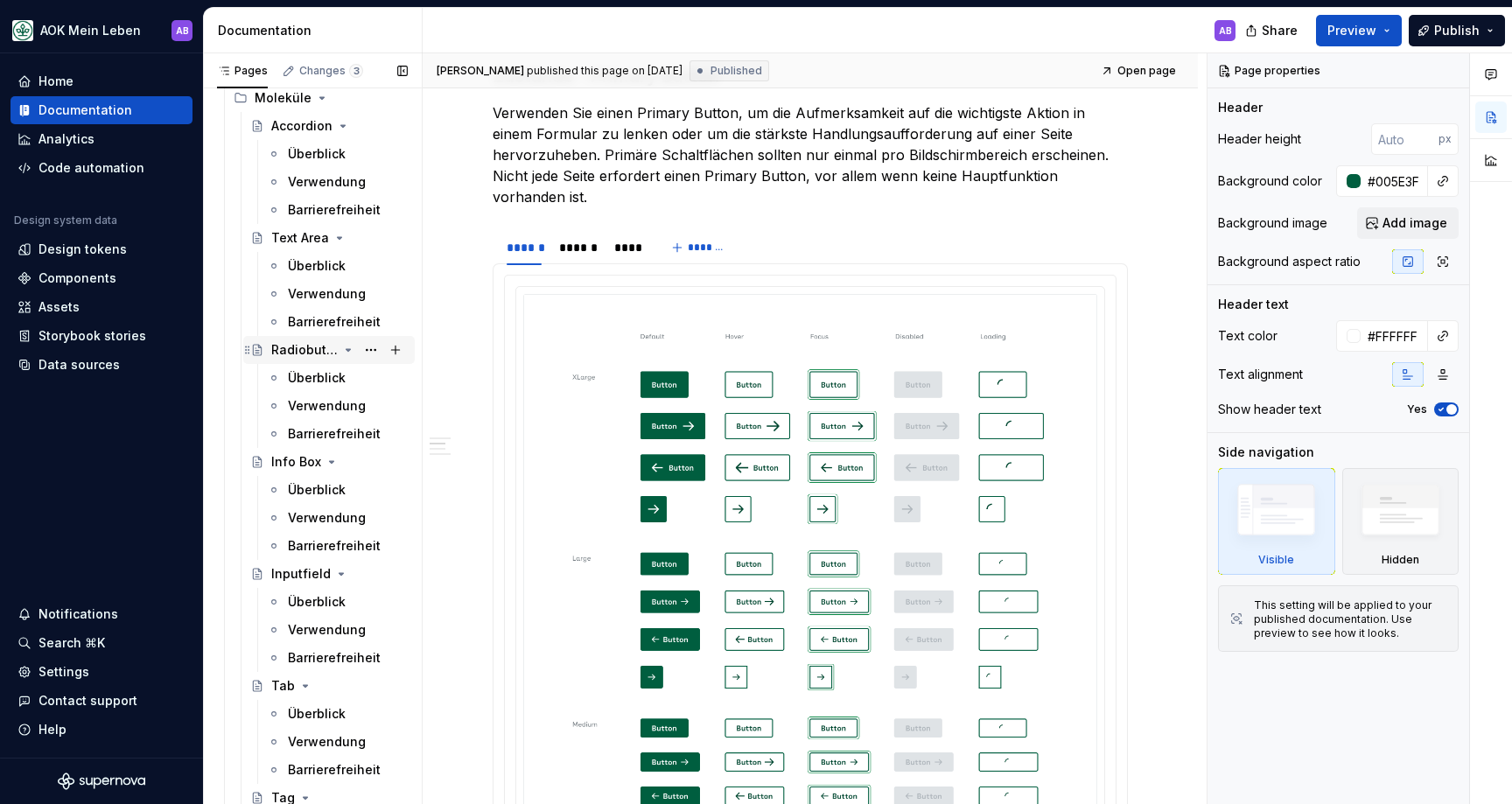
scroll to position [2235, 0]
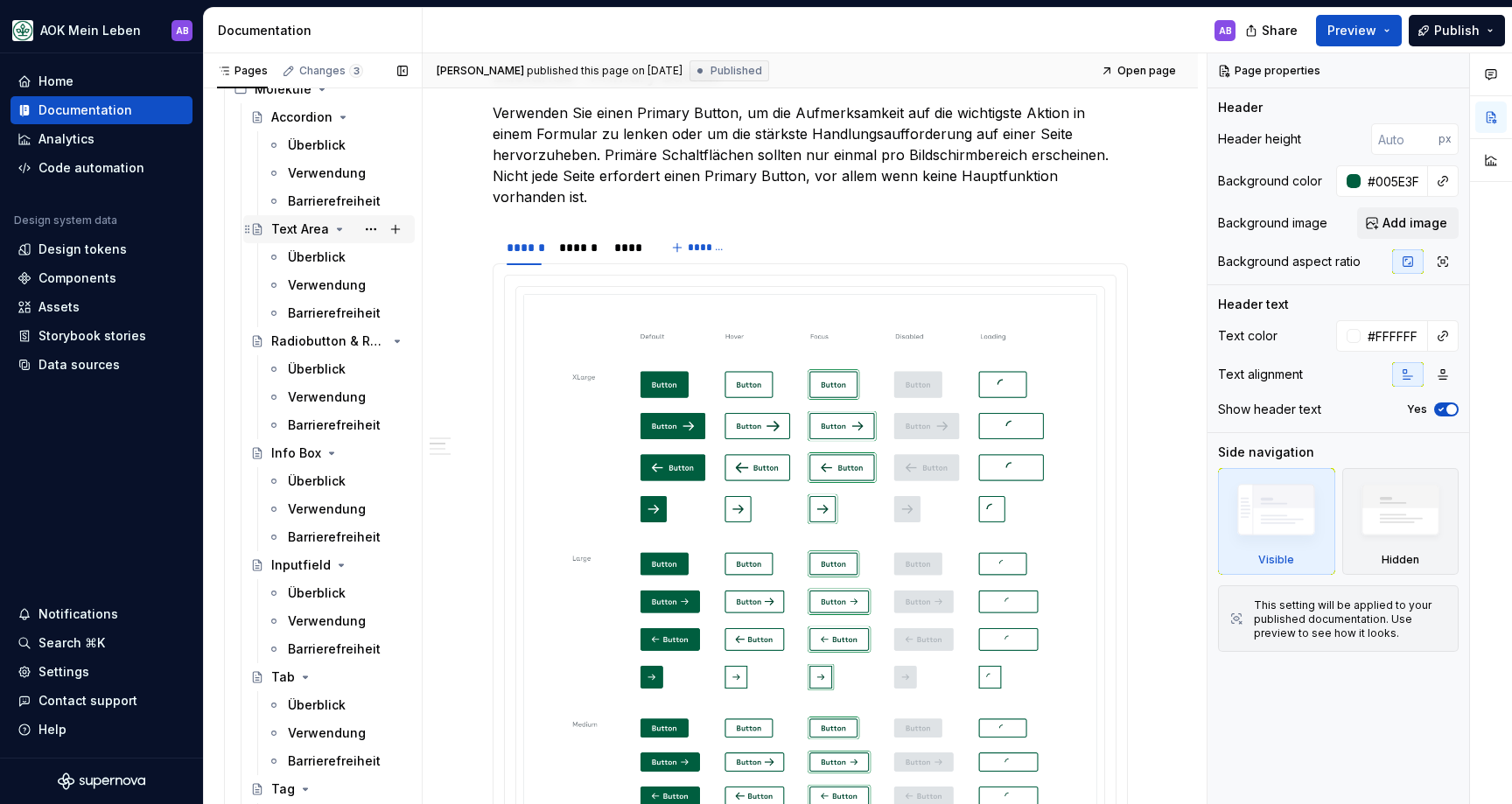
click at [304, 225] on div "Text Area" at bounding box center [300, 229] width 58 height 18
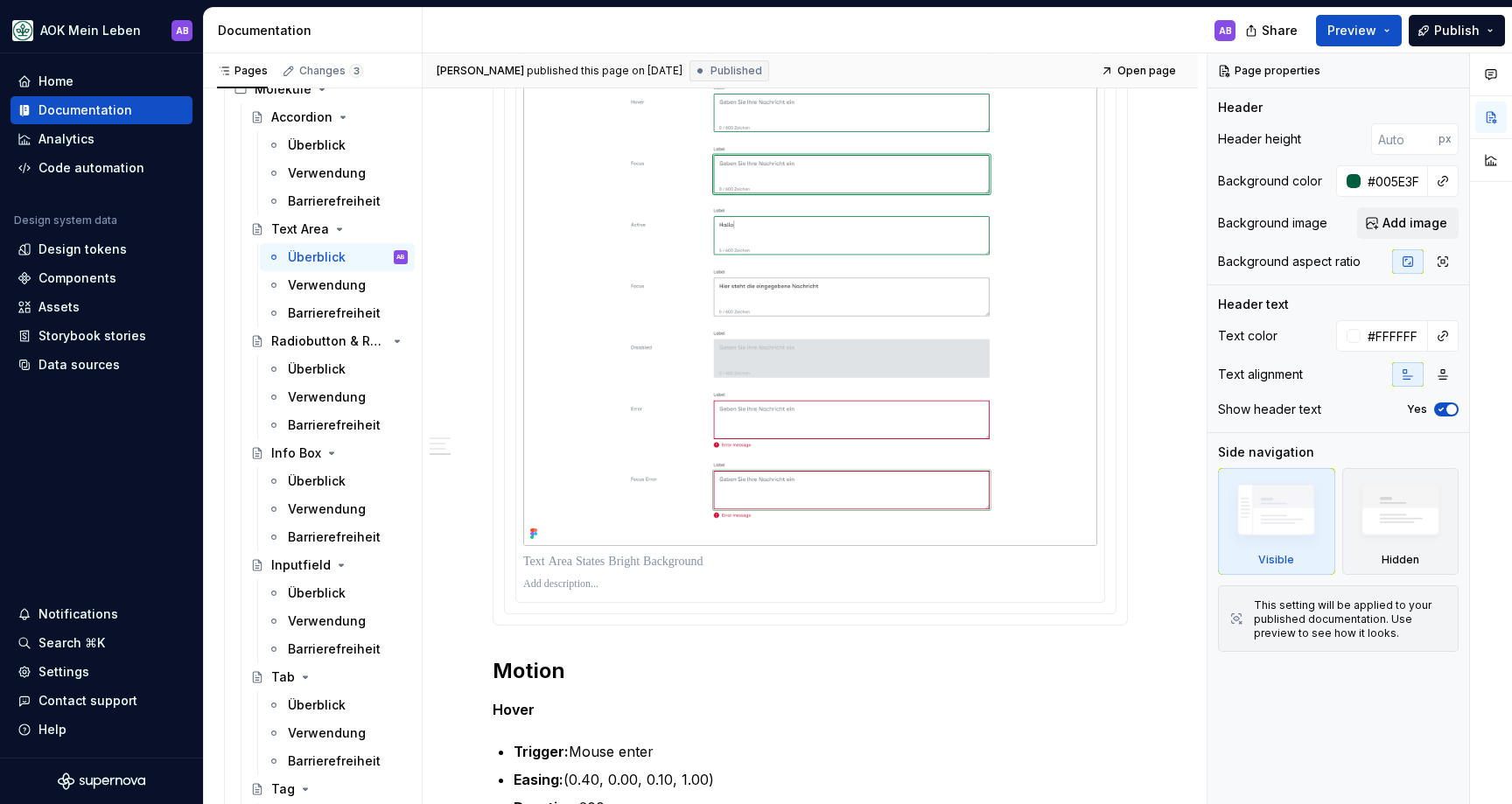
scroll to position [1634, 0]
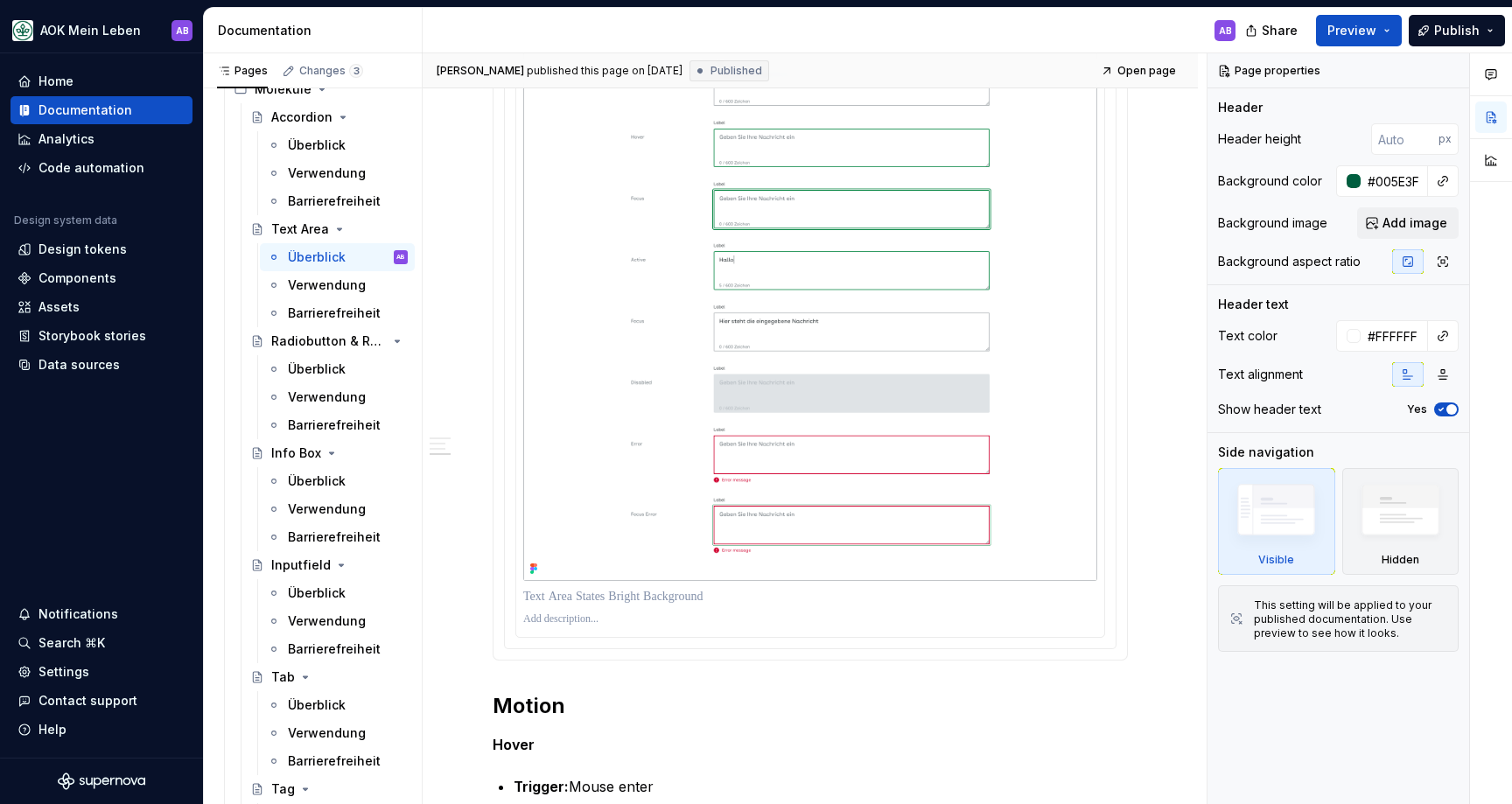
click at [765, 464] on img at bounding box center [810, 306] width 574 height 550
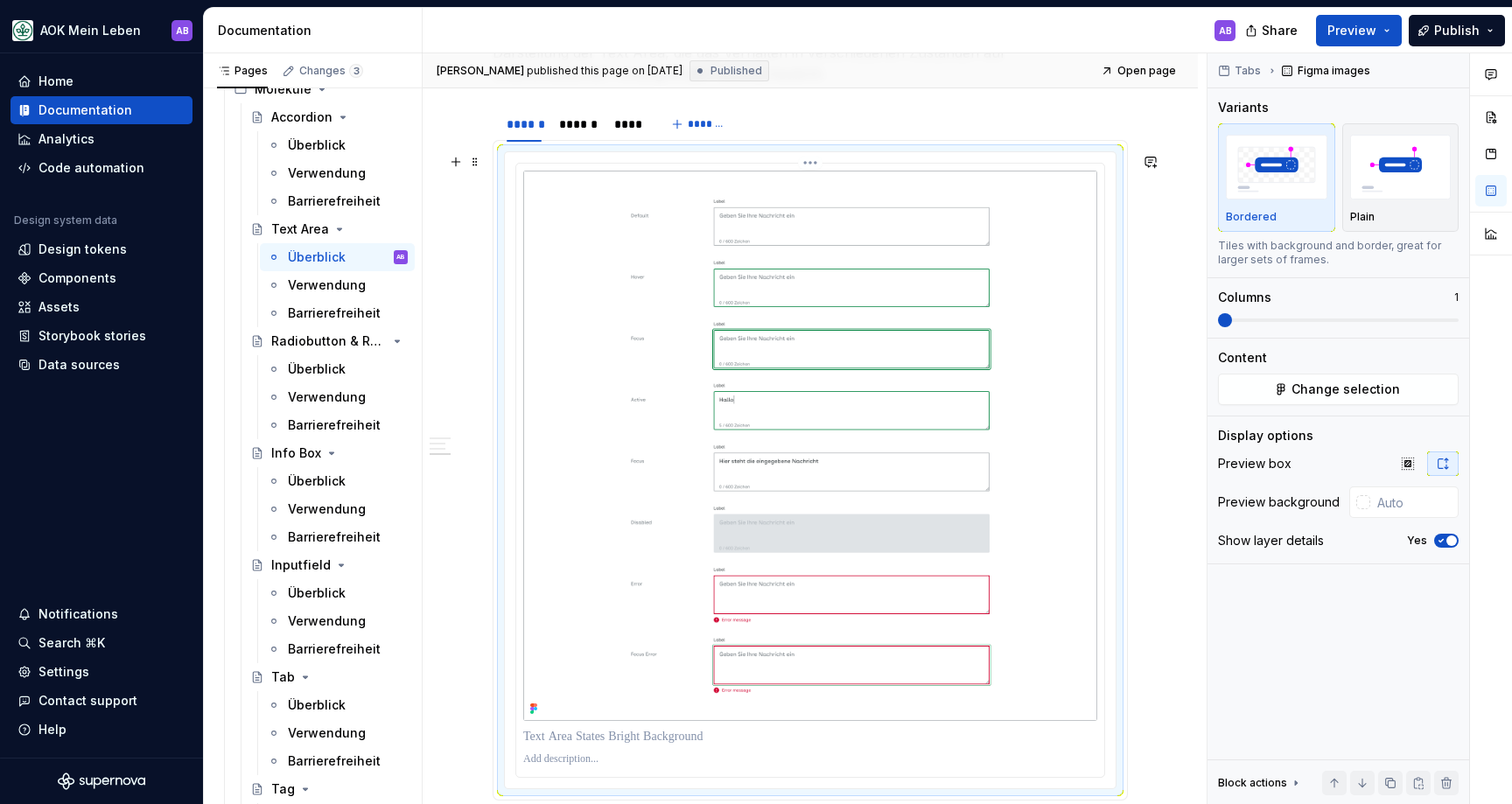
scroll to position [1214, 0]
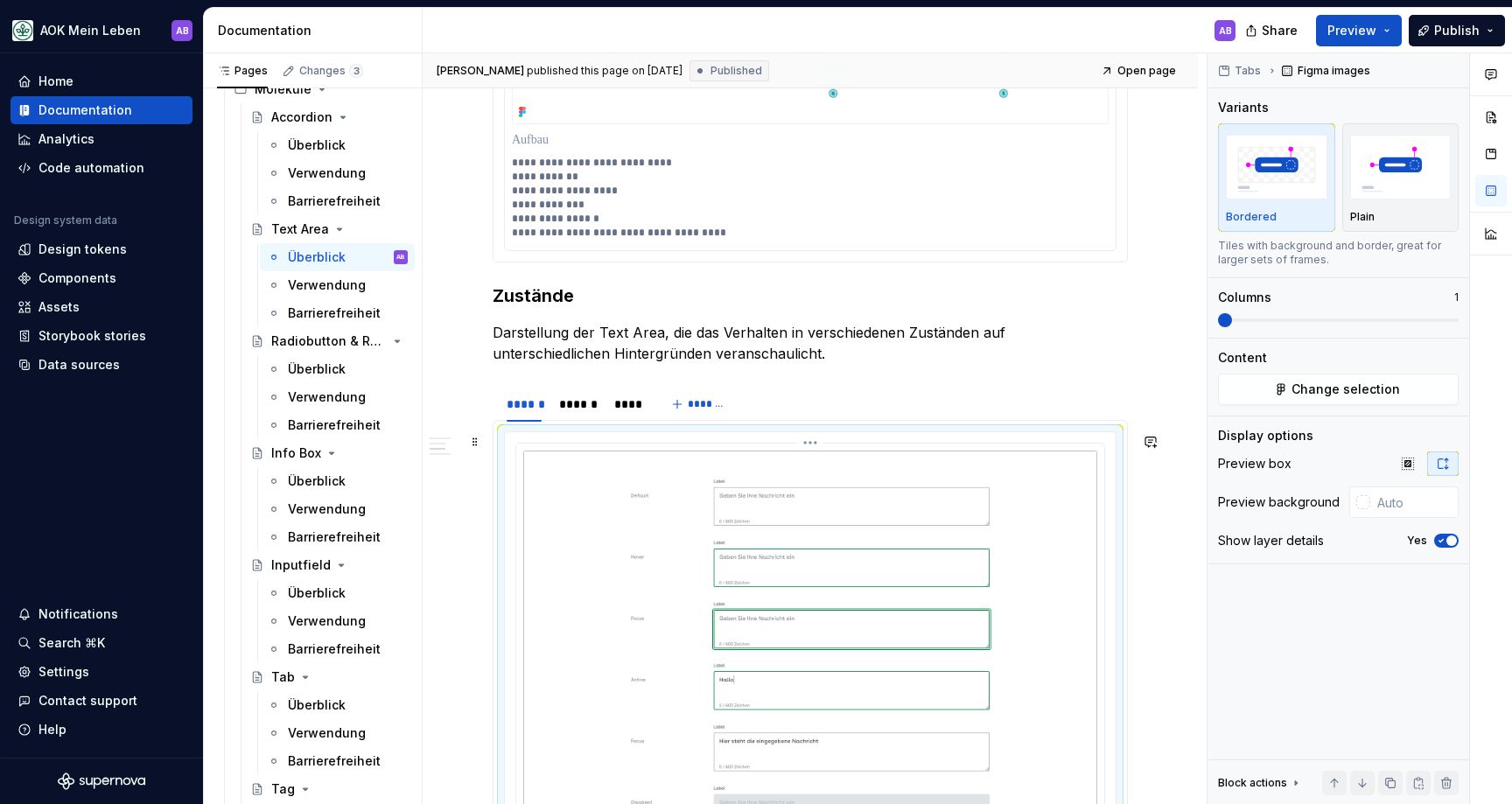
click at [809, 453] on img at bounding box center [810, 726] width 574 height 550
click at [812, 446] on html "AOK Mein Leben AB Home Documentation Analytics Code automation Design system da…" at bounding box center [756, 402] width 1512 height 804
click at [857, 528] on div "Open frame in Figma" at bounding box center [888, 537] width 162 height 28
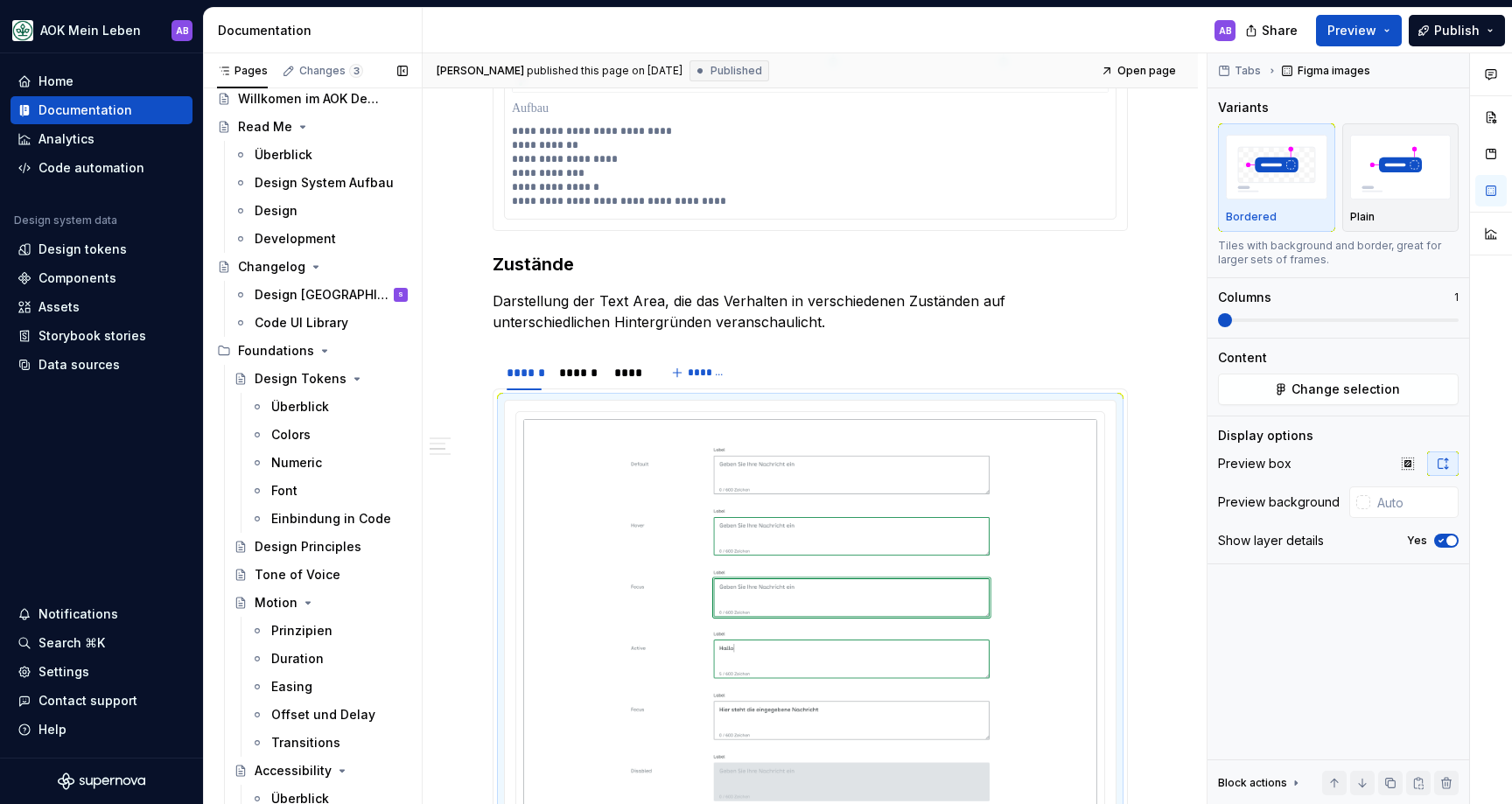
scroll to position [0, 0]
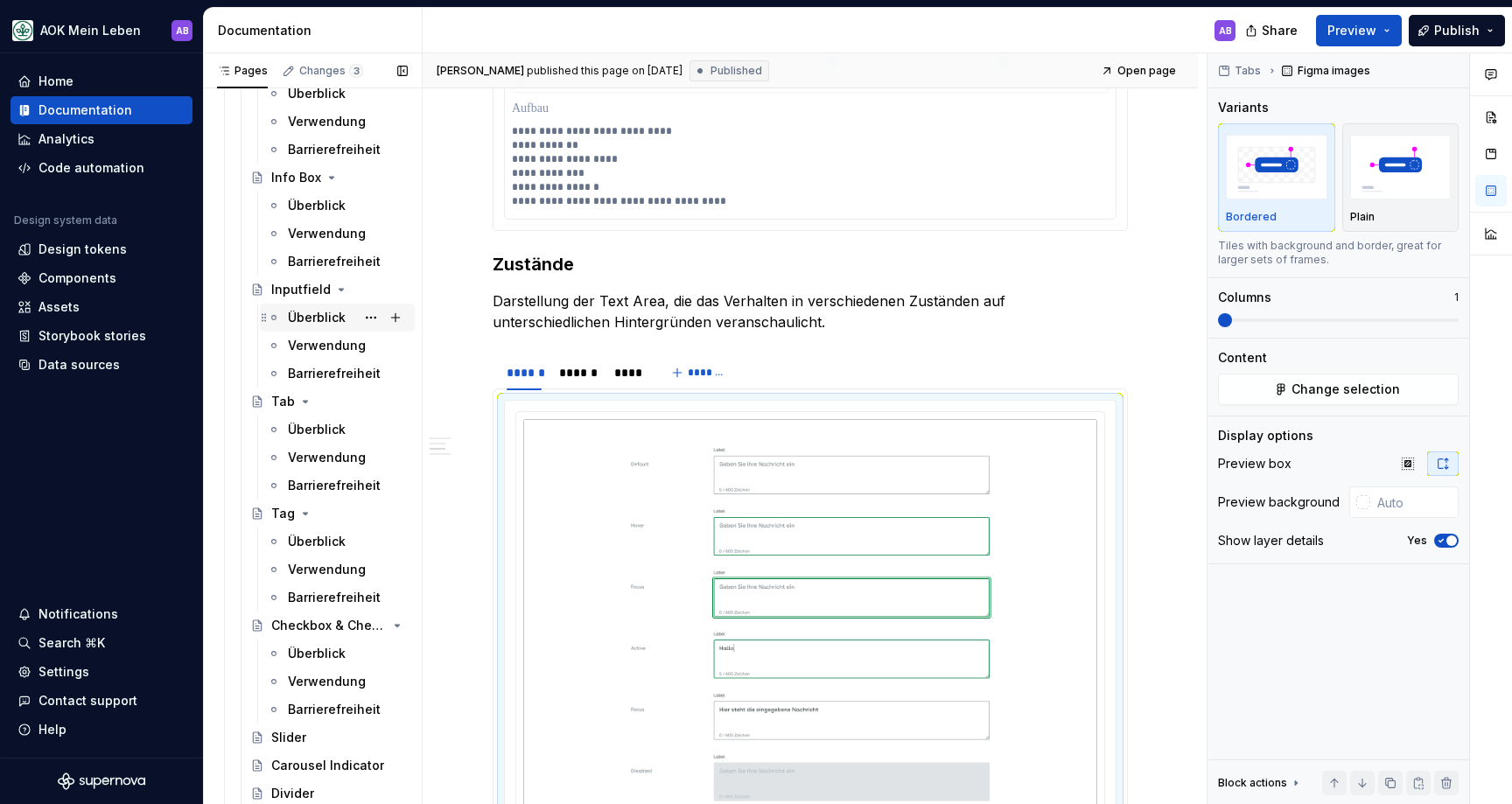
click at [320, 320] on div "Überblick" at bounding box center [317, 317] width 58 height 18
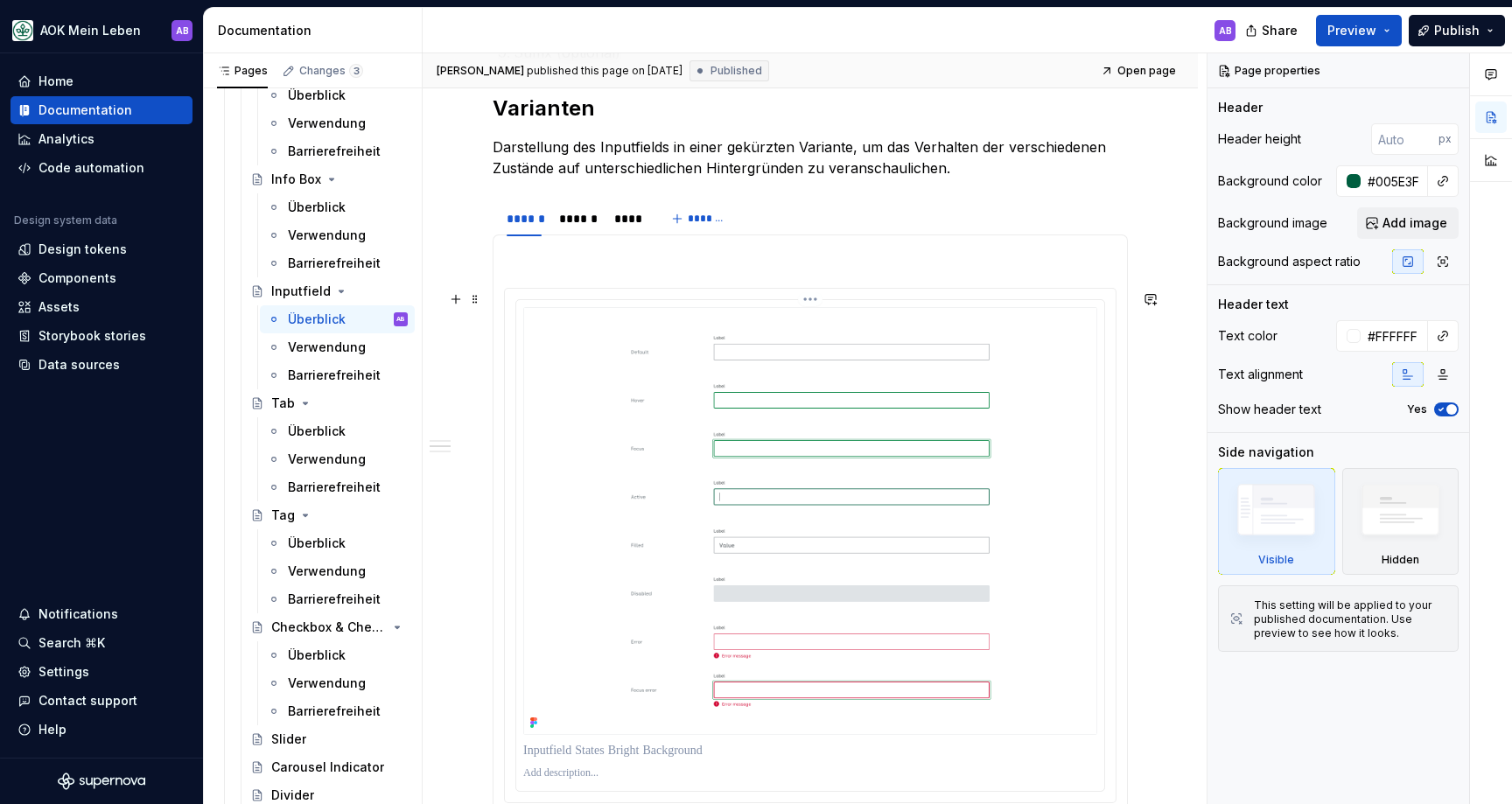
scroll to position [1721, 0]
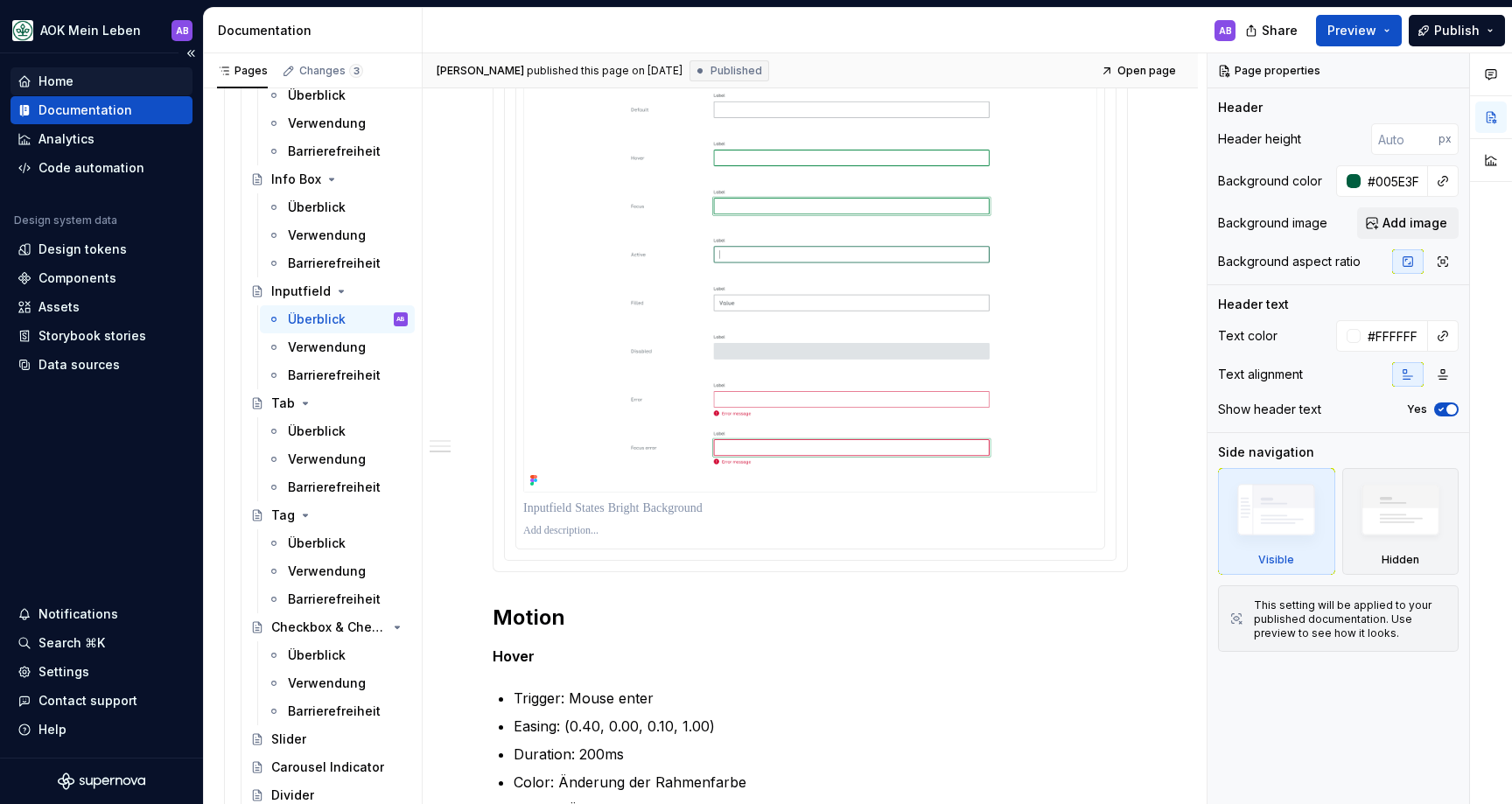
click at [92, 79] on div "Home" at bounding box center [102, 81] width 168 height 18
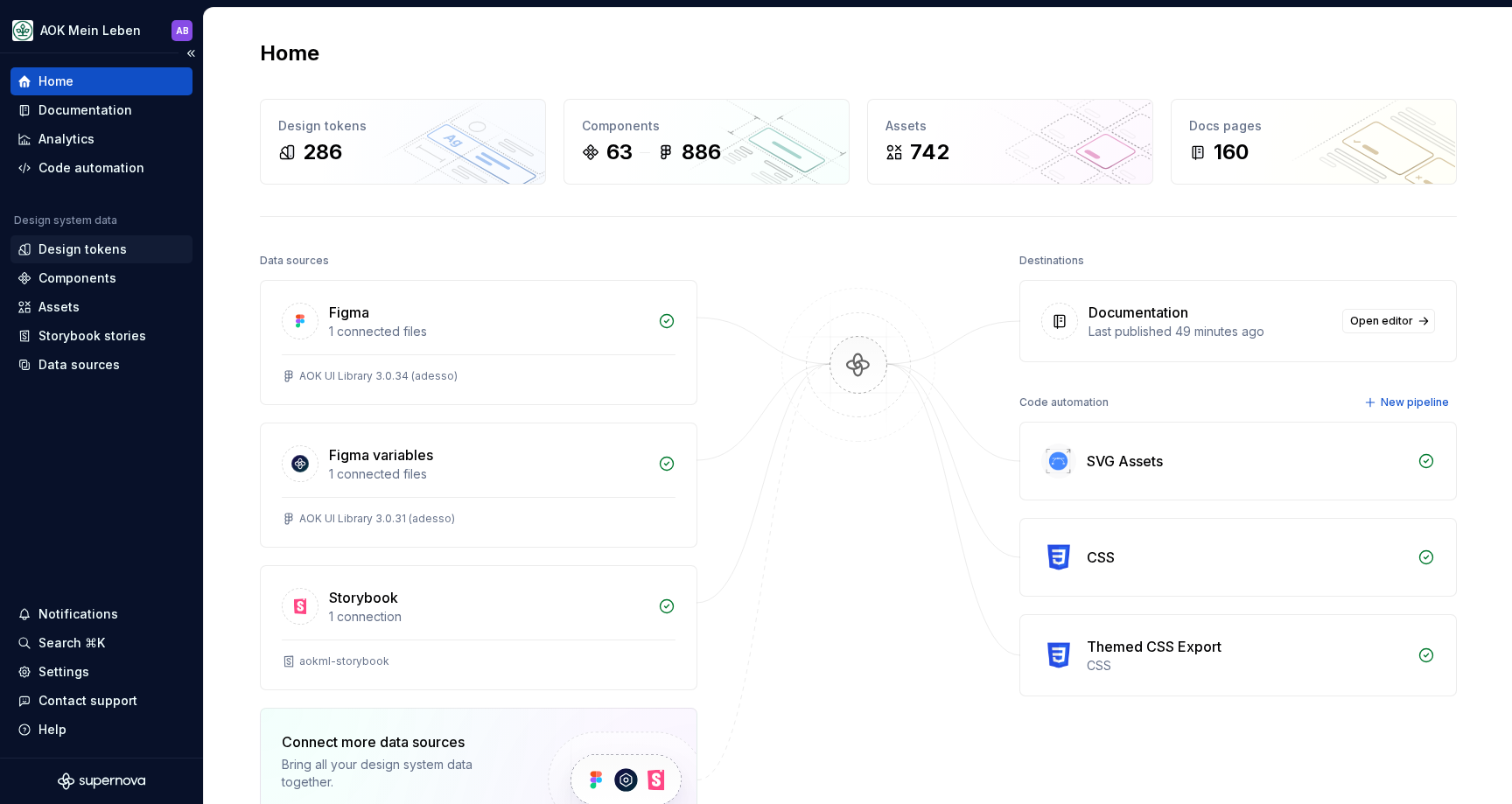
click at [97, 254] on div "Design tokens" at bounding box center [82, 249] width 89 height 18
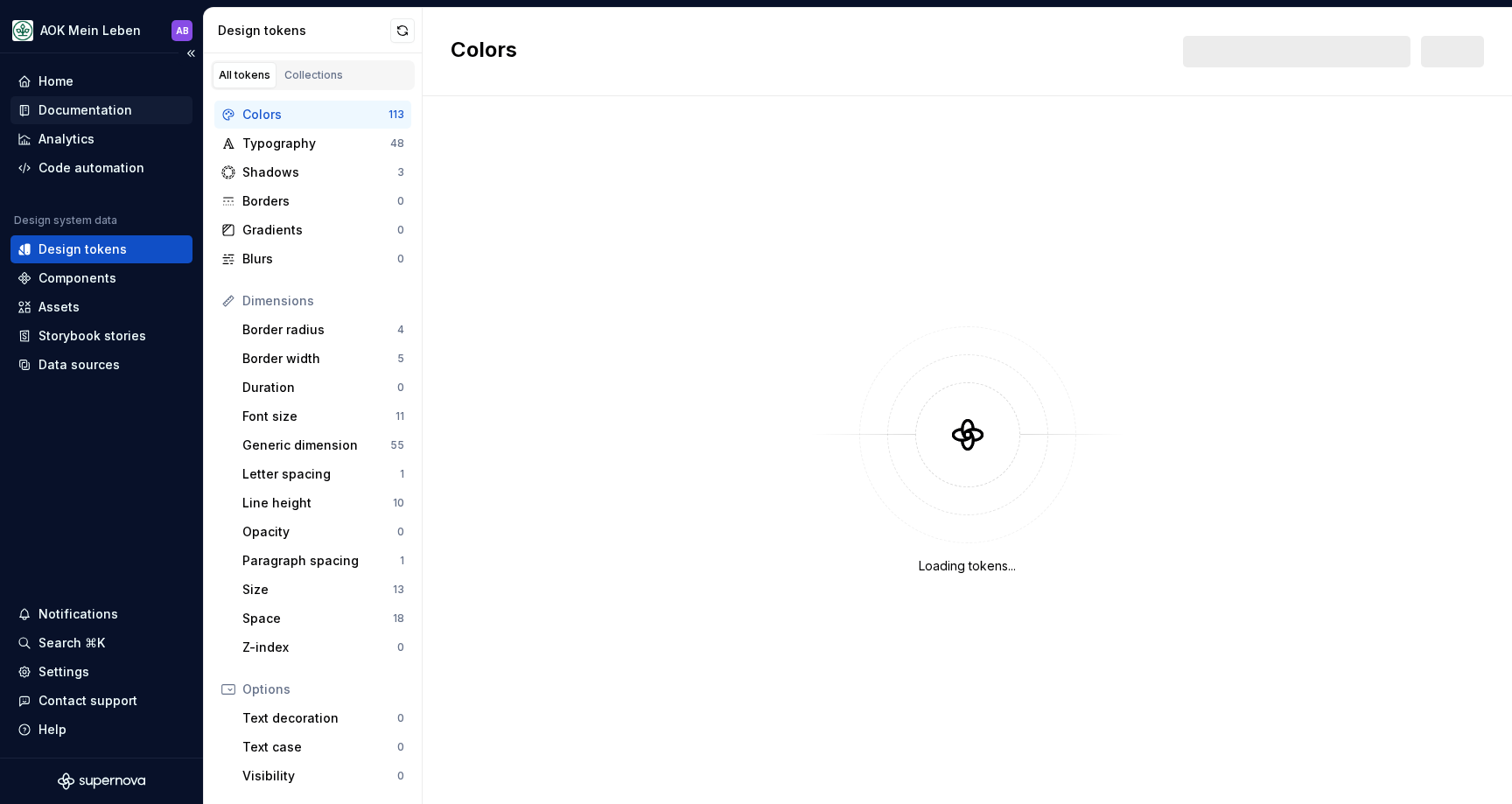
click at [86, 118] on div "Documentation" at bounding box center [85, 110] width 93 height 18
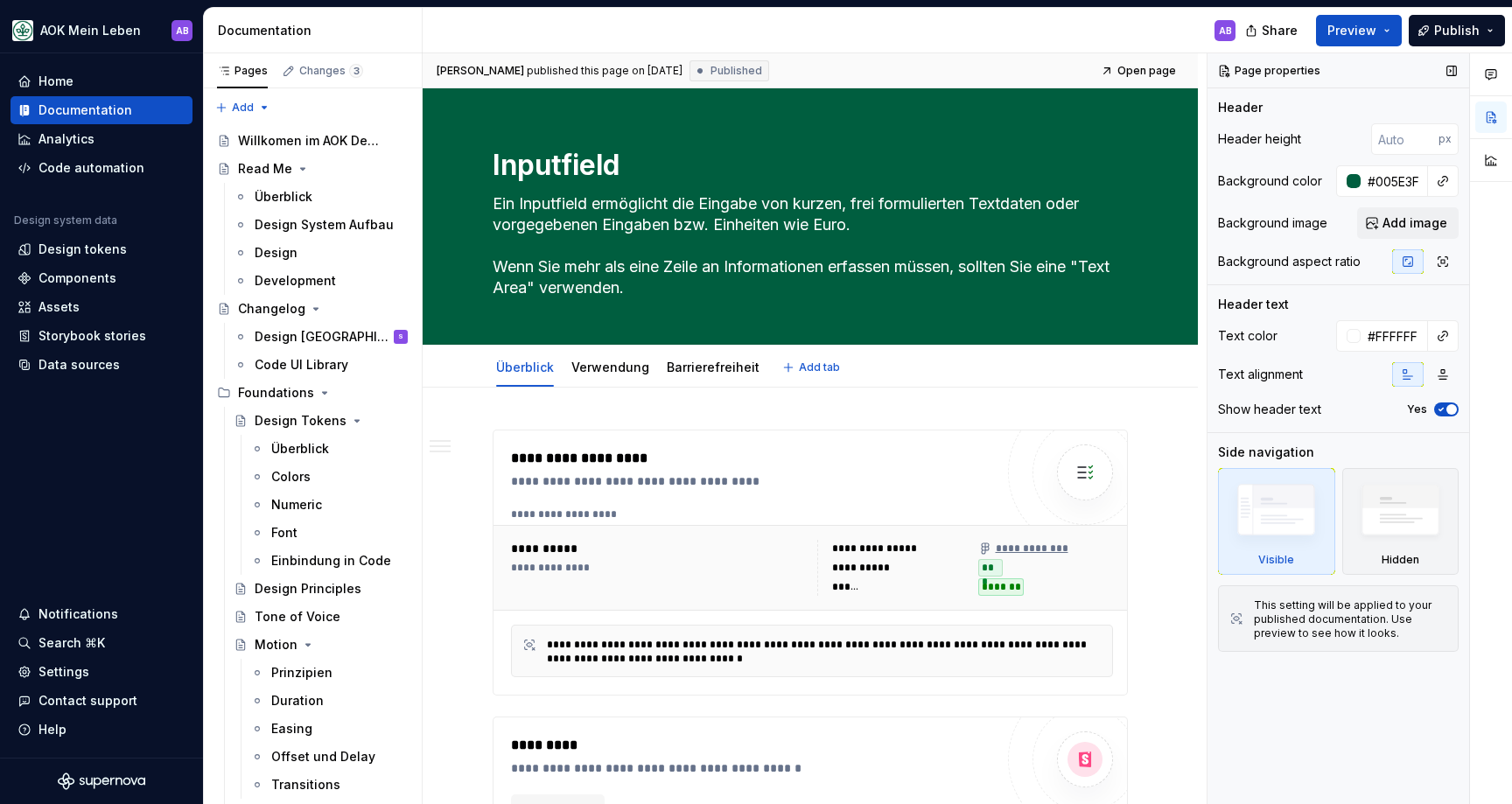
type textarea "*"
